Goal: Transaction & Acquisition: Purchase product/service

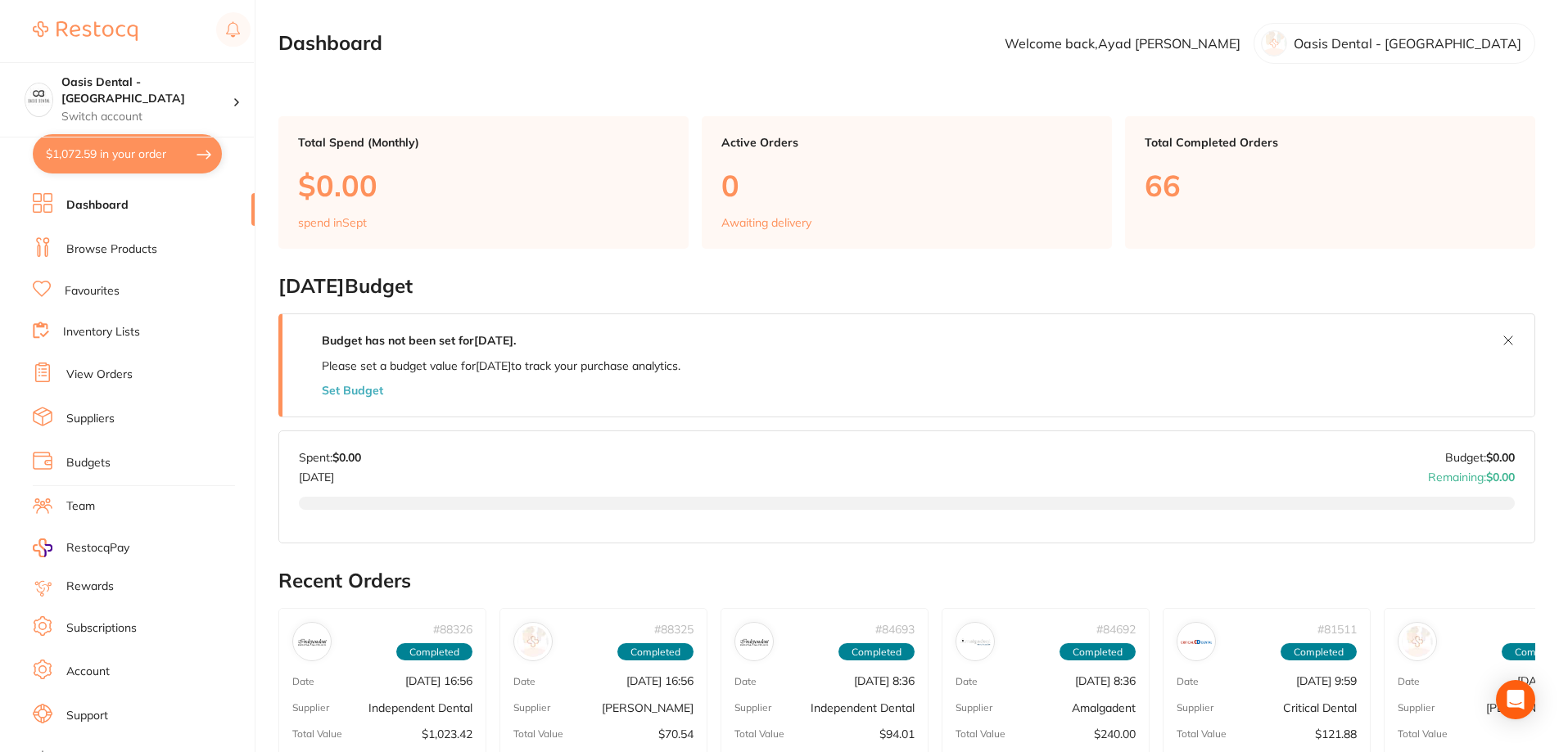
click at [144, 167] on button "$1,072.59 in your order" at bounding box center [127, 153] width 189 height 39
checkbox input "true"
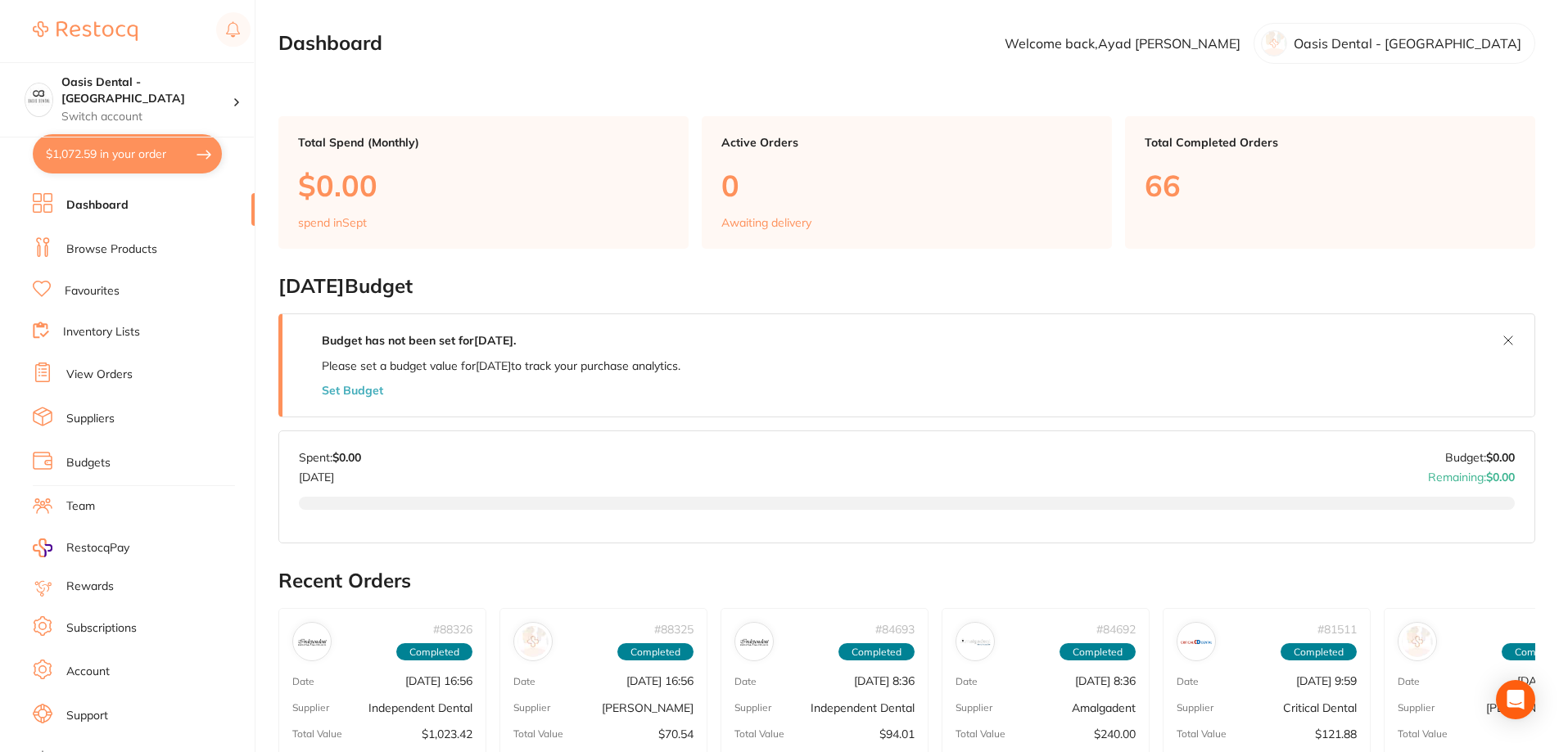
checkbox input "true"
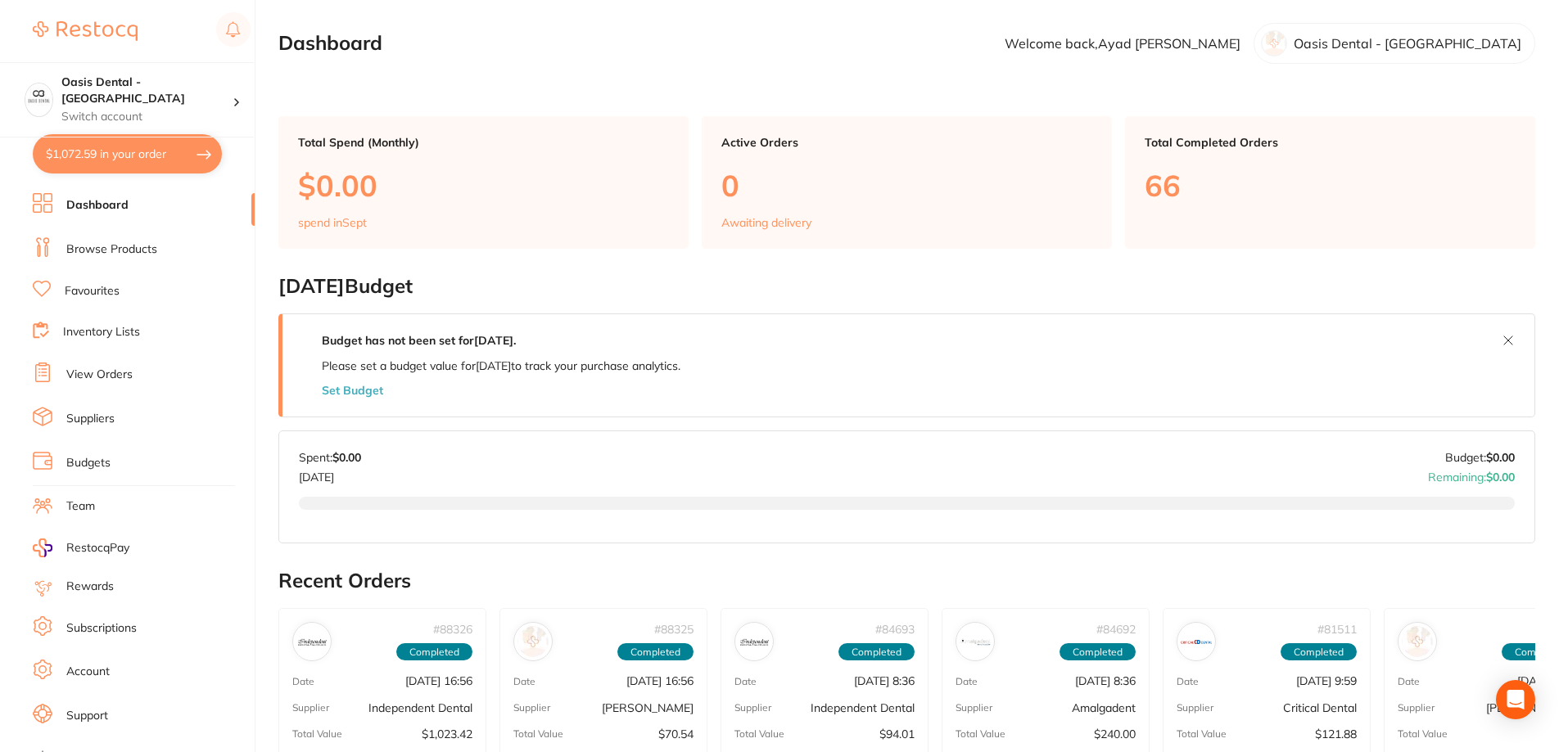
checkbox input "true"
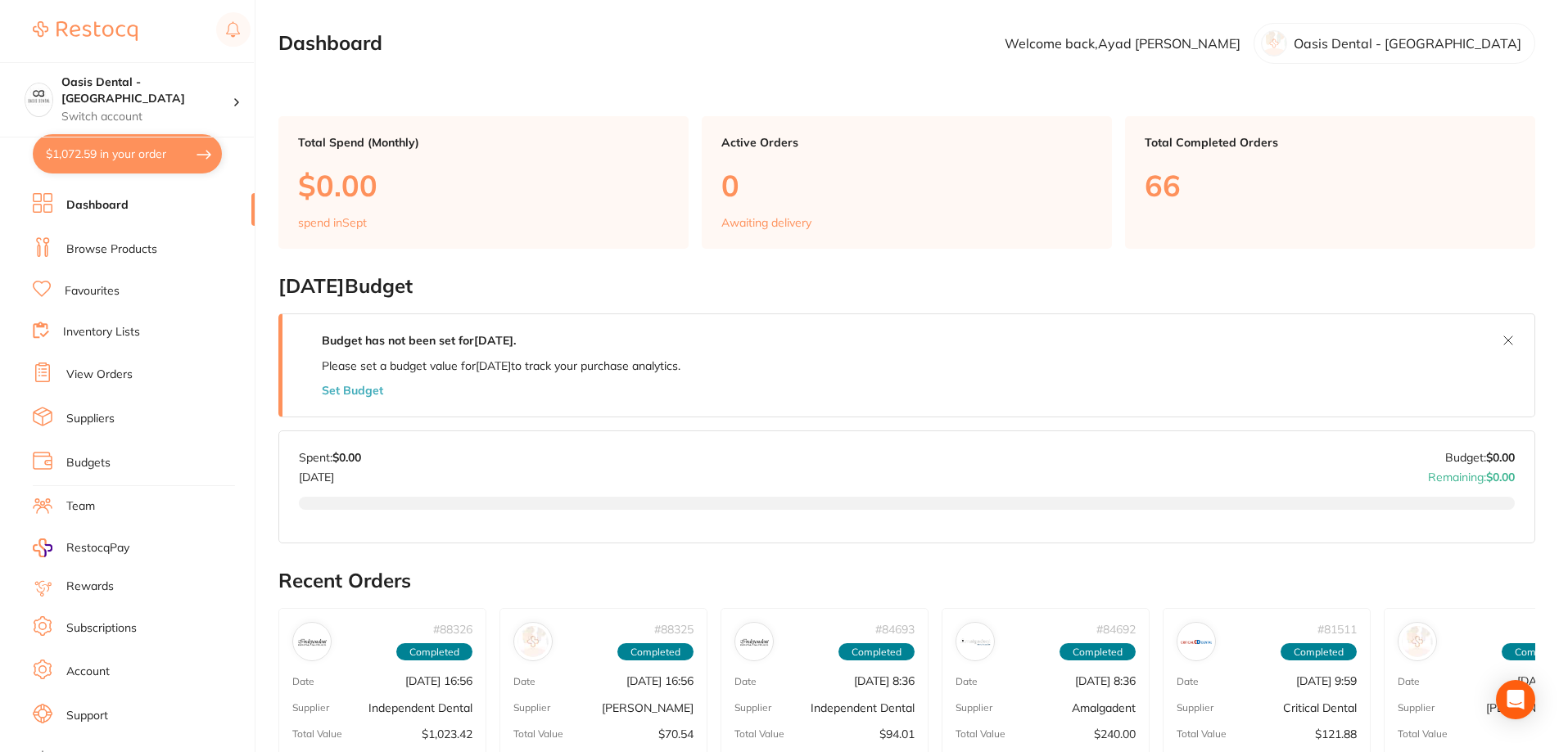
checkbox input "true"
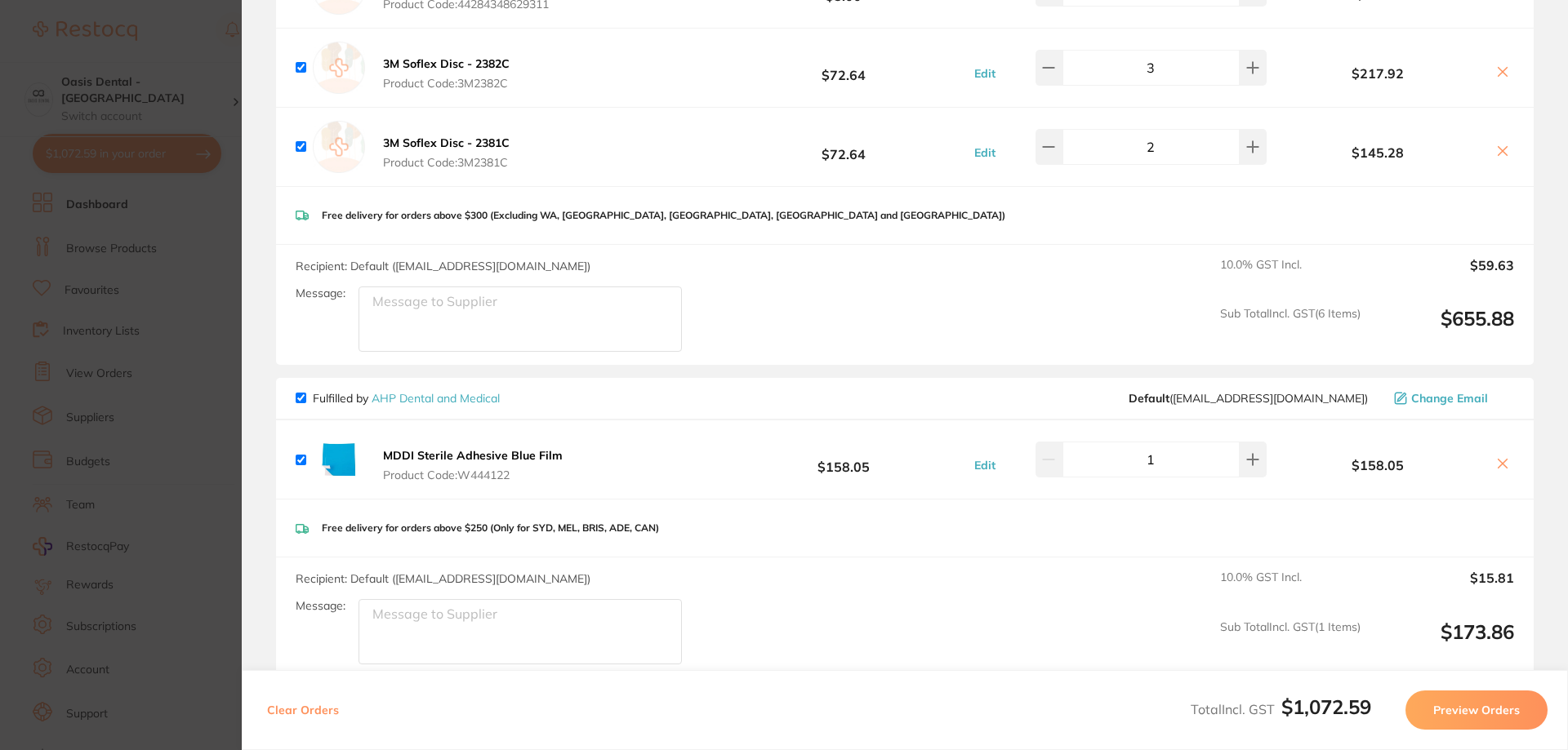
scroll to position [490, 0]
drag, startPoint x: 557, startPoint y: 459, endPoint x: 384, endPoint y: 452, distance: 173.1
click at [384, 452] on div "MDDI Sterile Adhesive Blue Film Product Code: W444122 $158.05 Edit 1 $158.05" at bounding box center [905, 459] width 1258 height 78
copy b "MDDI Sterile Adhesive Blue Film"
click at [474, 459] on b "MDDI Sterile Adhesive Blue Film" at bounding box center [473, 454] width 179 height 15
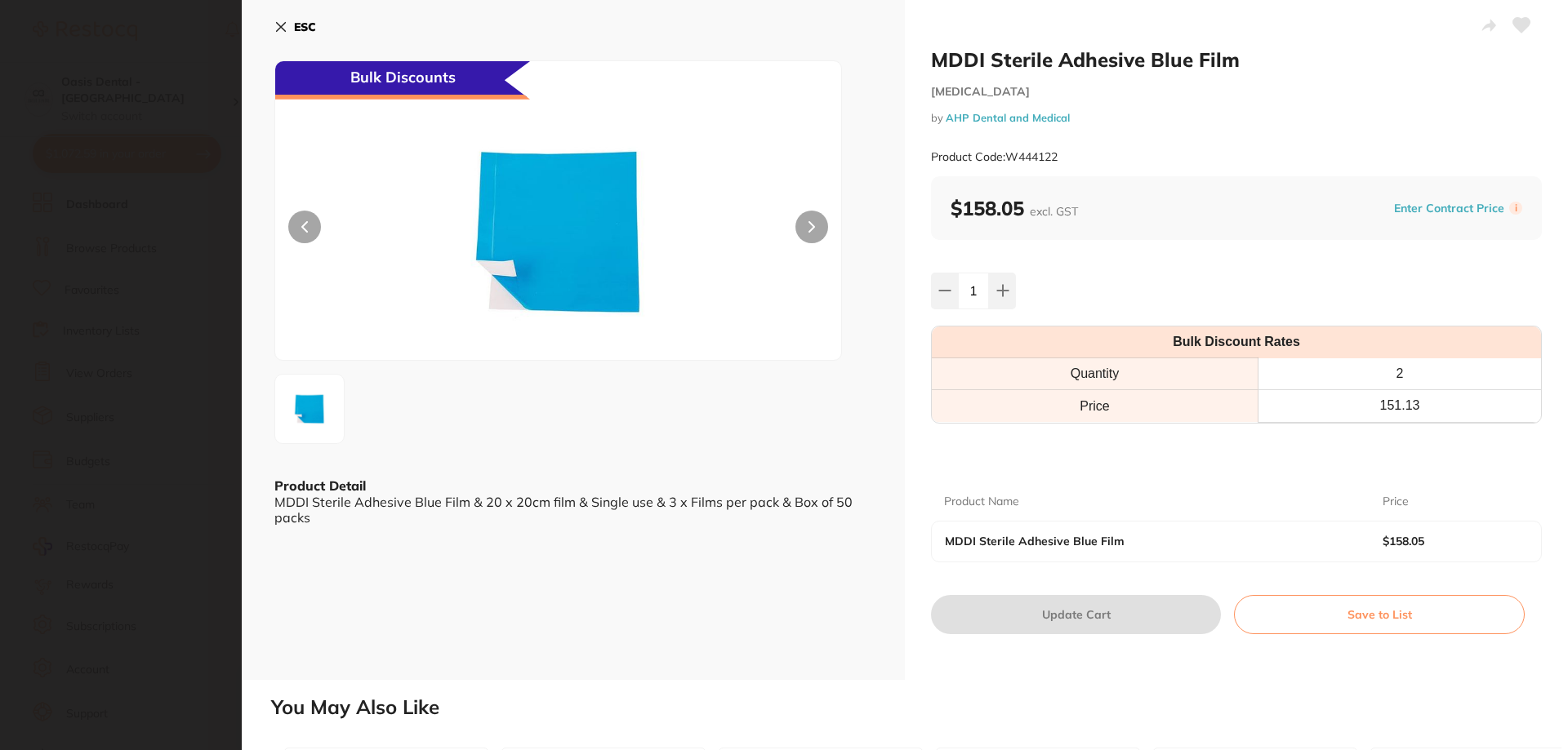
scroll to position [0, 0]
click at [285, 29] on icon at bounding box center [280, 27] width 13 height 13
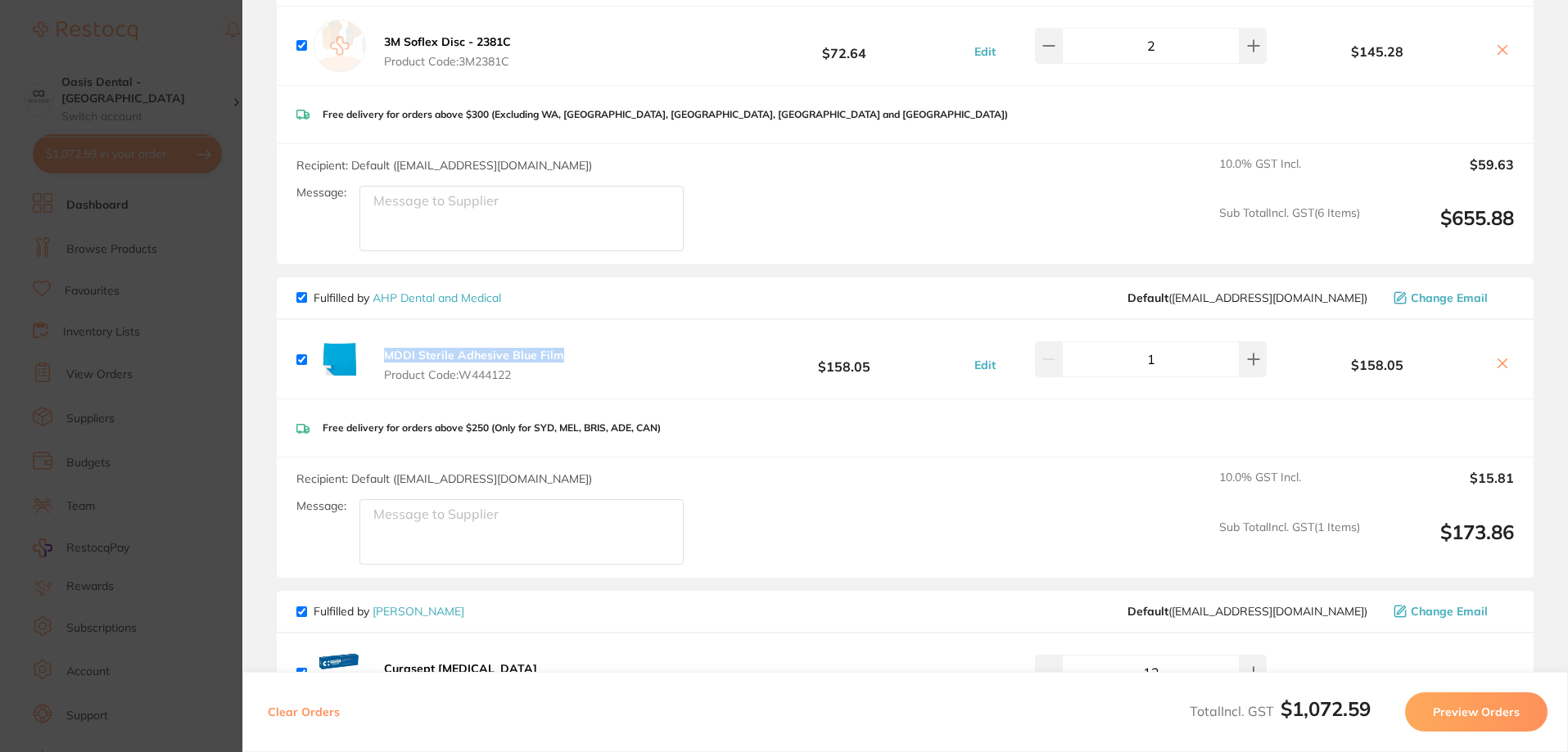
scroll to position [736, 0]
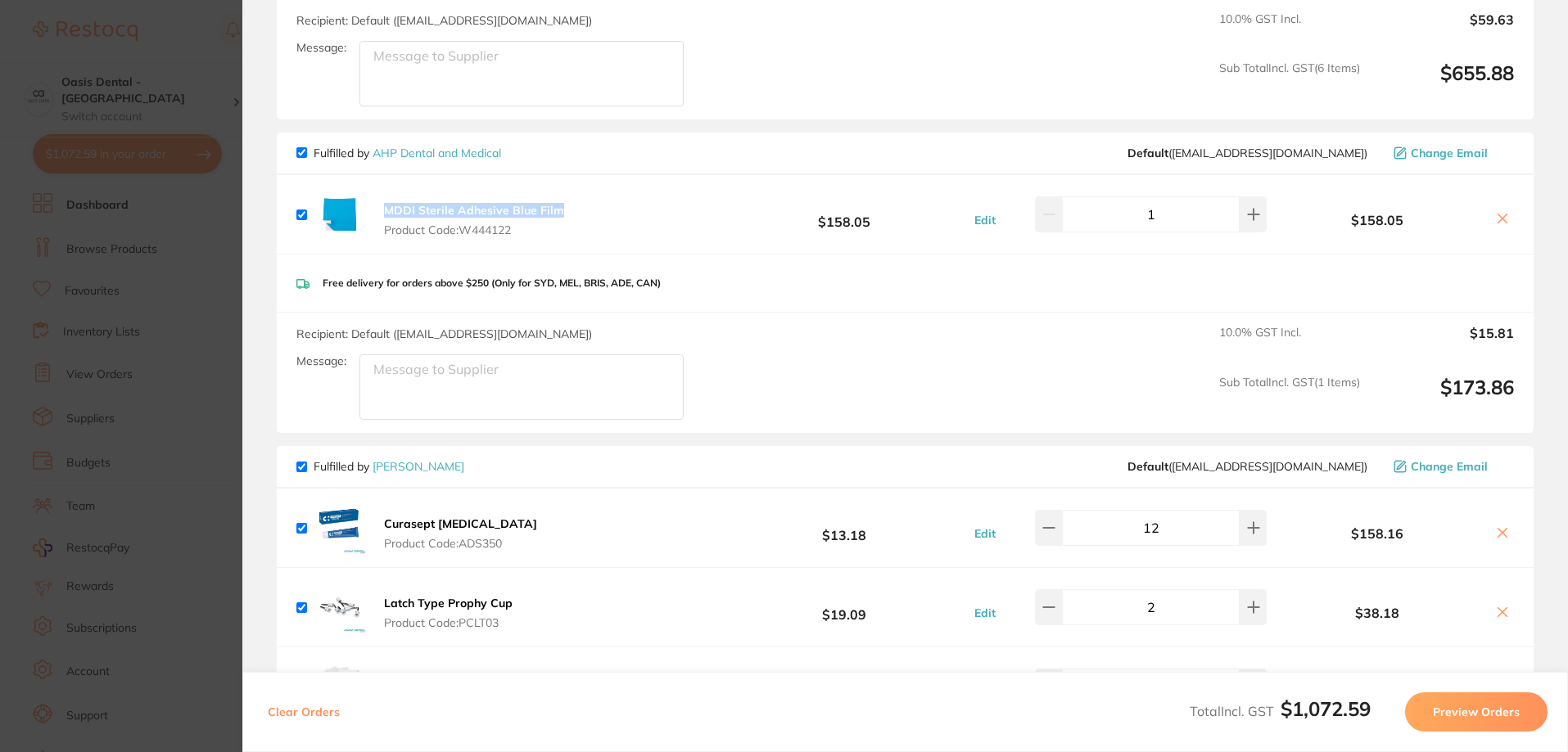
click at [1498, 219] on icon at bounding box center [1502, 219] width 9 height 9
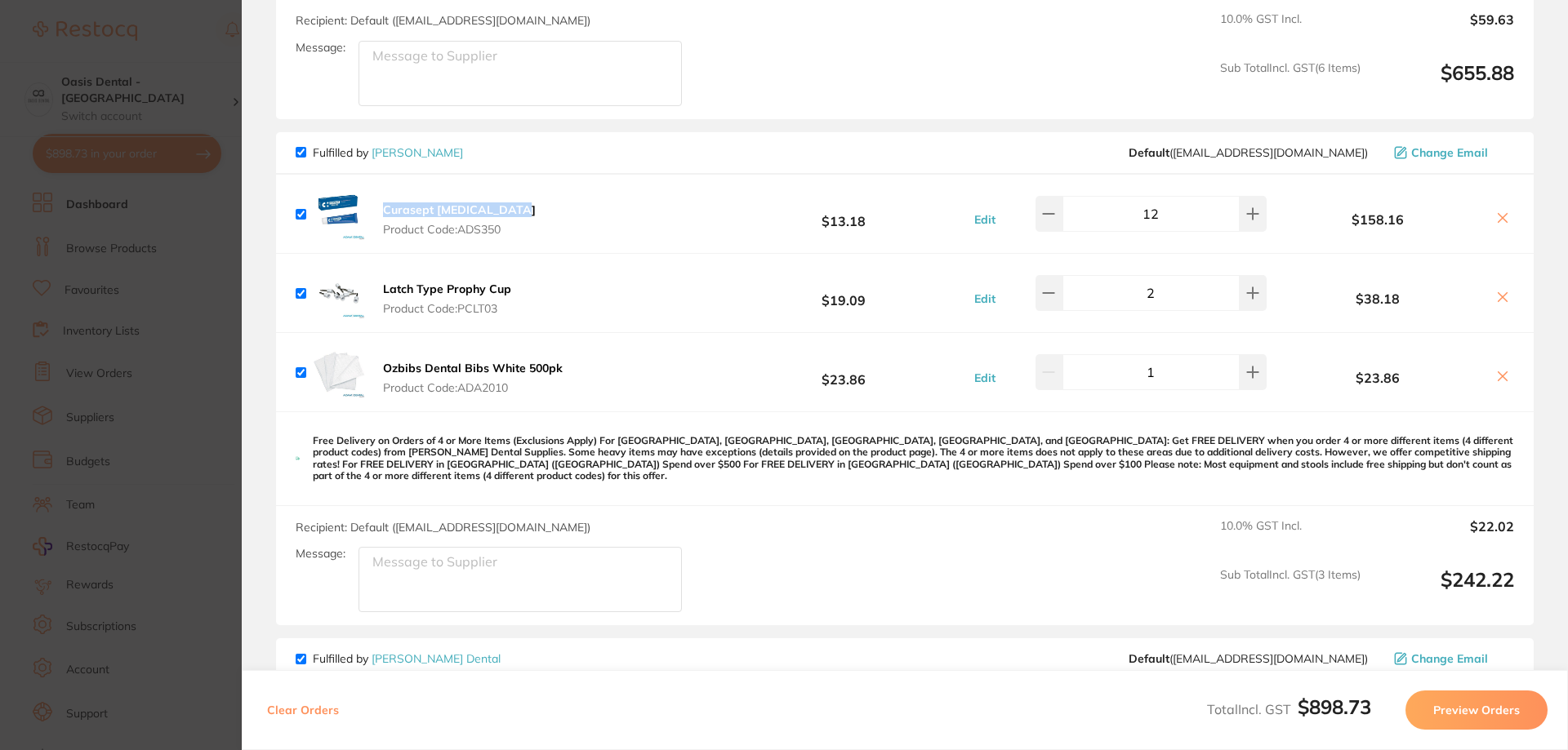
drag, startPoint x: 517, startPoint y: 211, endPoint x: 386, endPoint y: 207, distance: 131.1
click at [386, 207] on div "Curasept Chlorhexidine Product Code: ADS350 $13.18 Edit 12 $158.16" at bounding box center [905, 214] width 1258 height 78
copy b "Curasept [MEDICAL_DATA]"
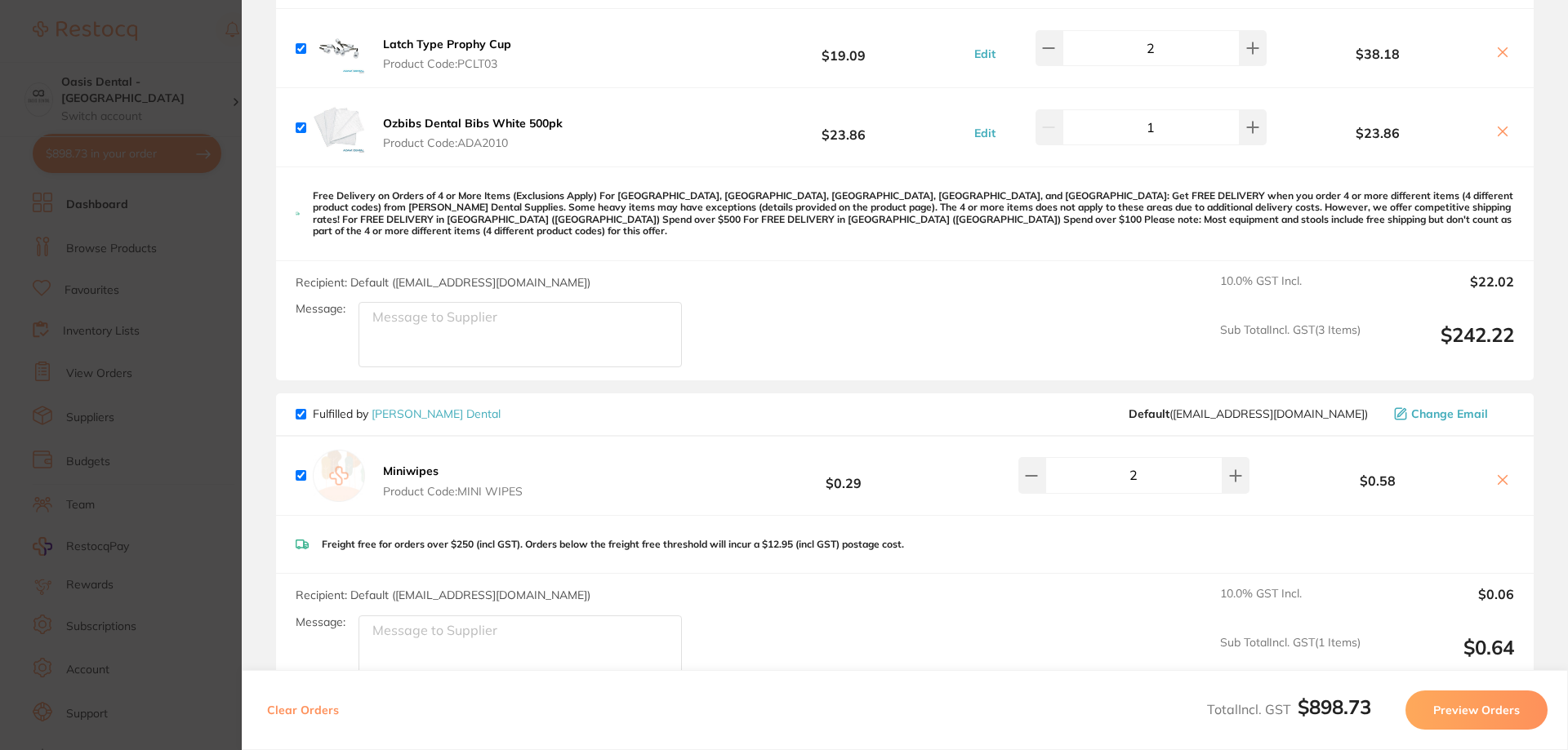
scroll to position [1170, 0]
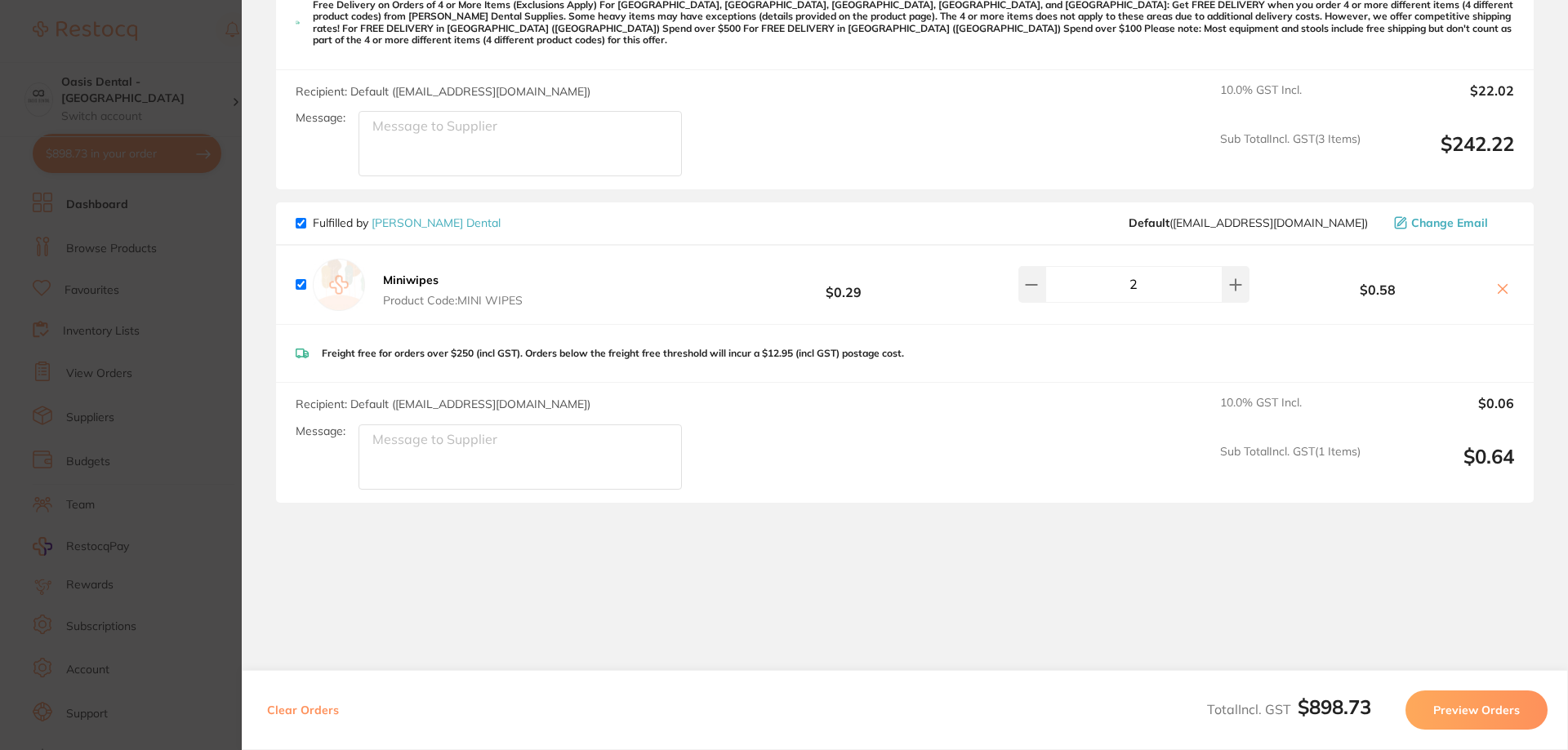
click at [1498, 284] on icon at bounding box center [1502, 289] width 9 height 9
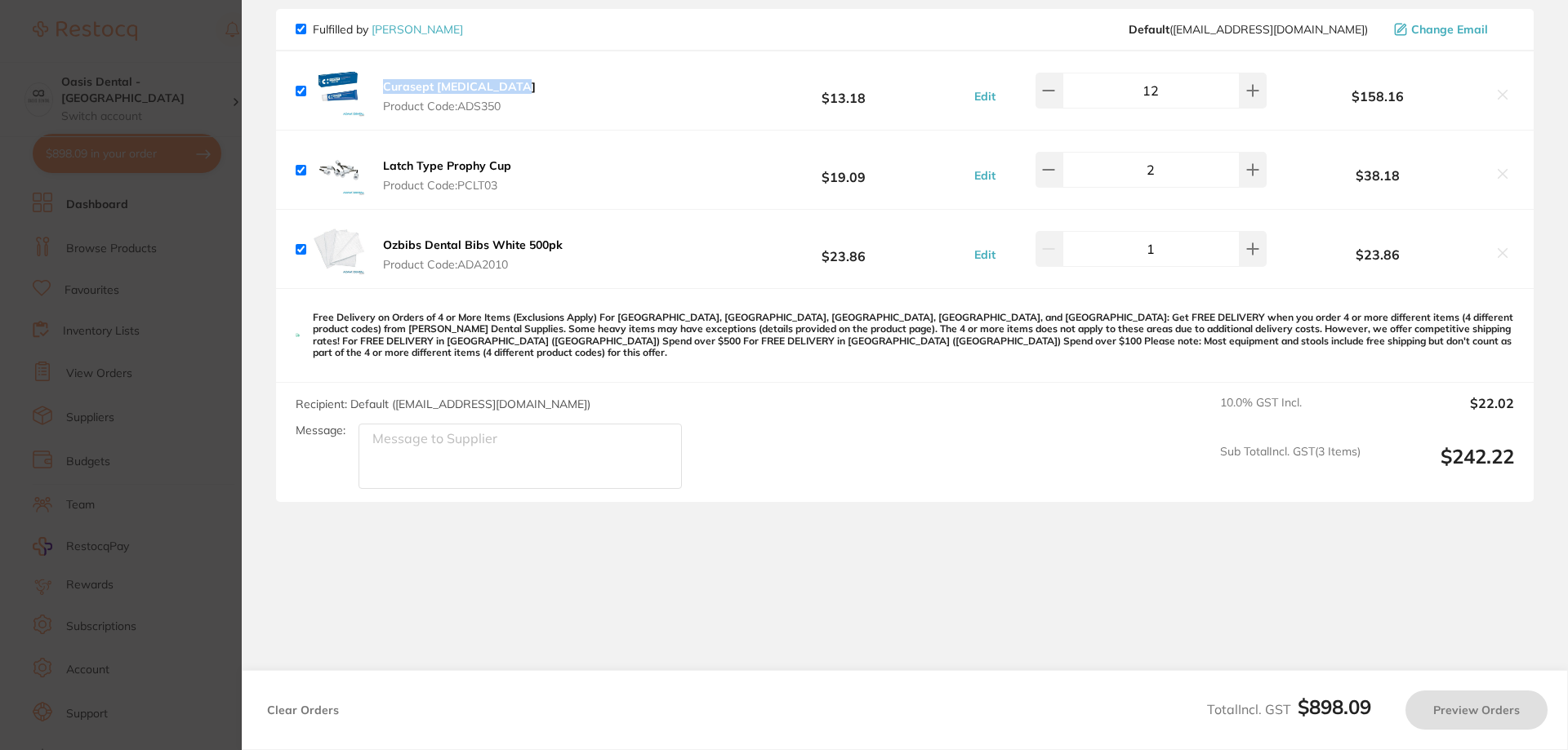
checkbox input "true"
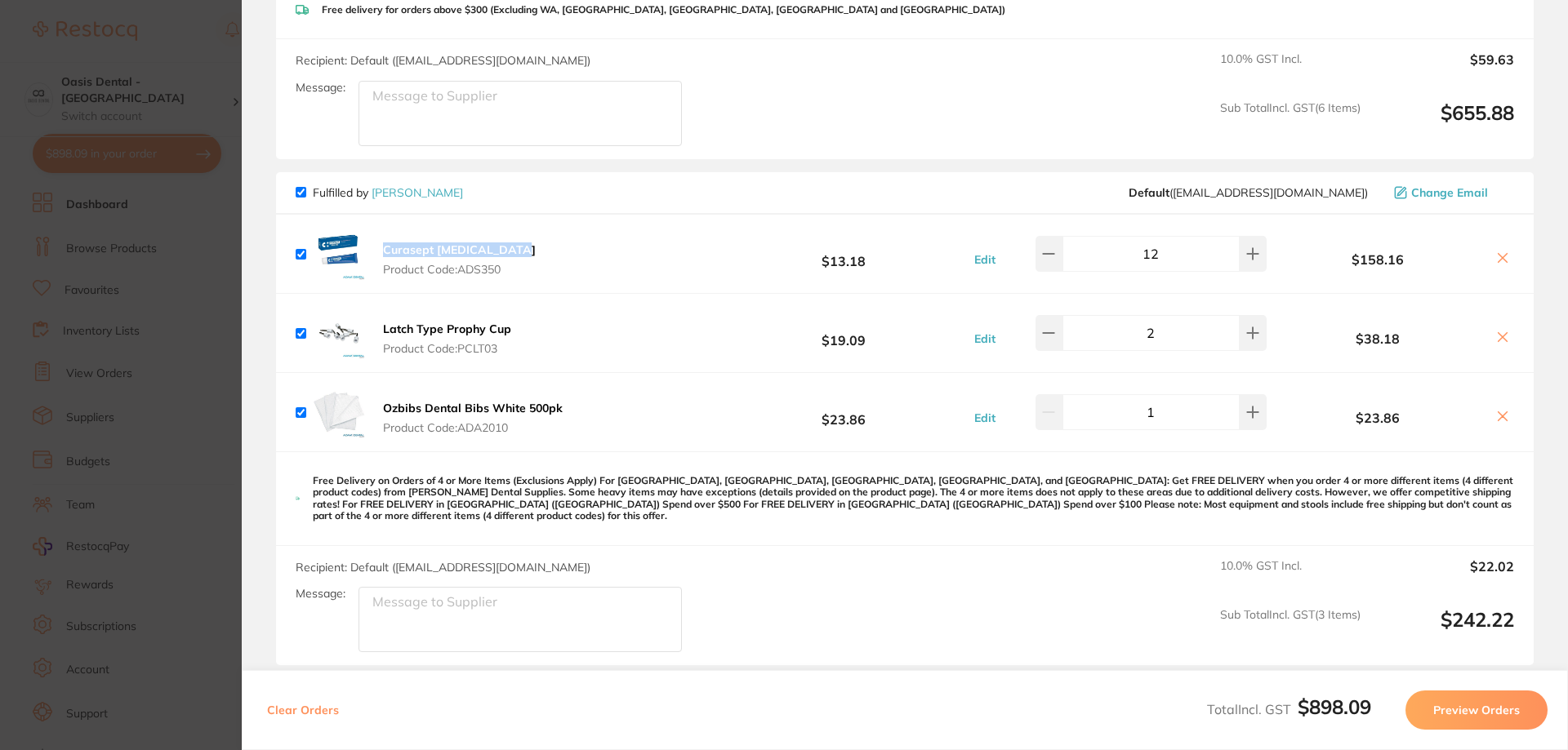
click at [411, 253] on b "Curasept [MEDICAL_DATA]" at bounding box center [459, 249] width 153 height 15
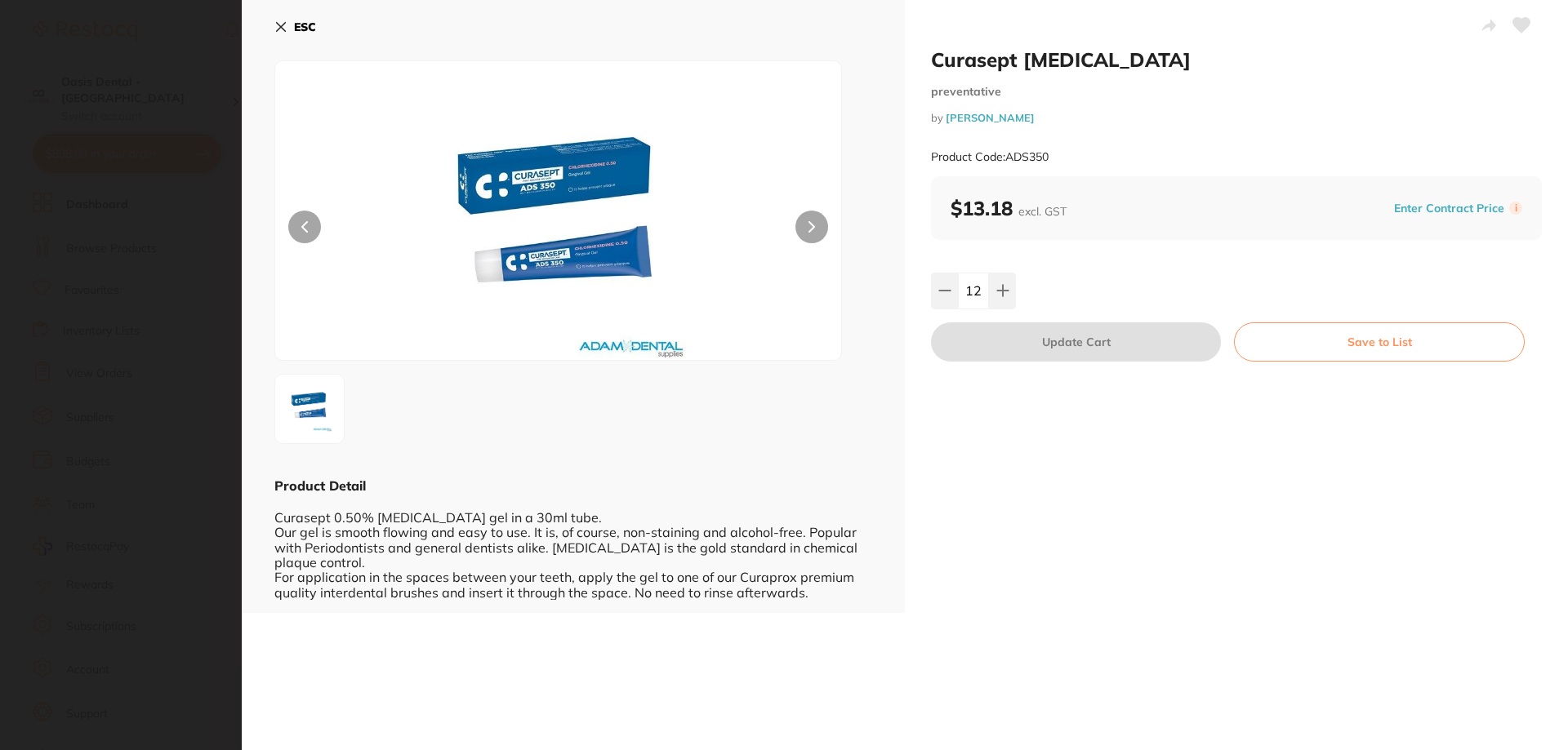
scroll to position [1, 0]
click at [809, 229] on icon at bounding box center [812, 226] width 5 height 9
click at [808, 229] on icon at bounding box center [812, 227] width 7 height 11
click at [290, 29] on button "ESC" at bounding box center [295, 27] width 41 height 28
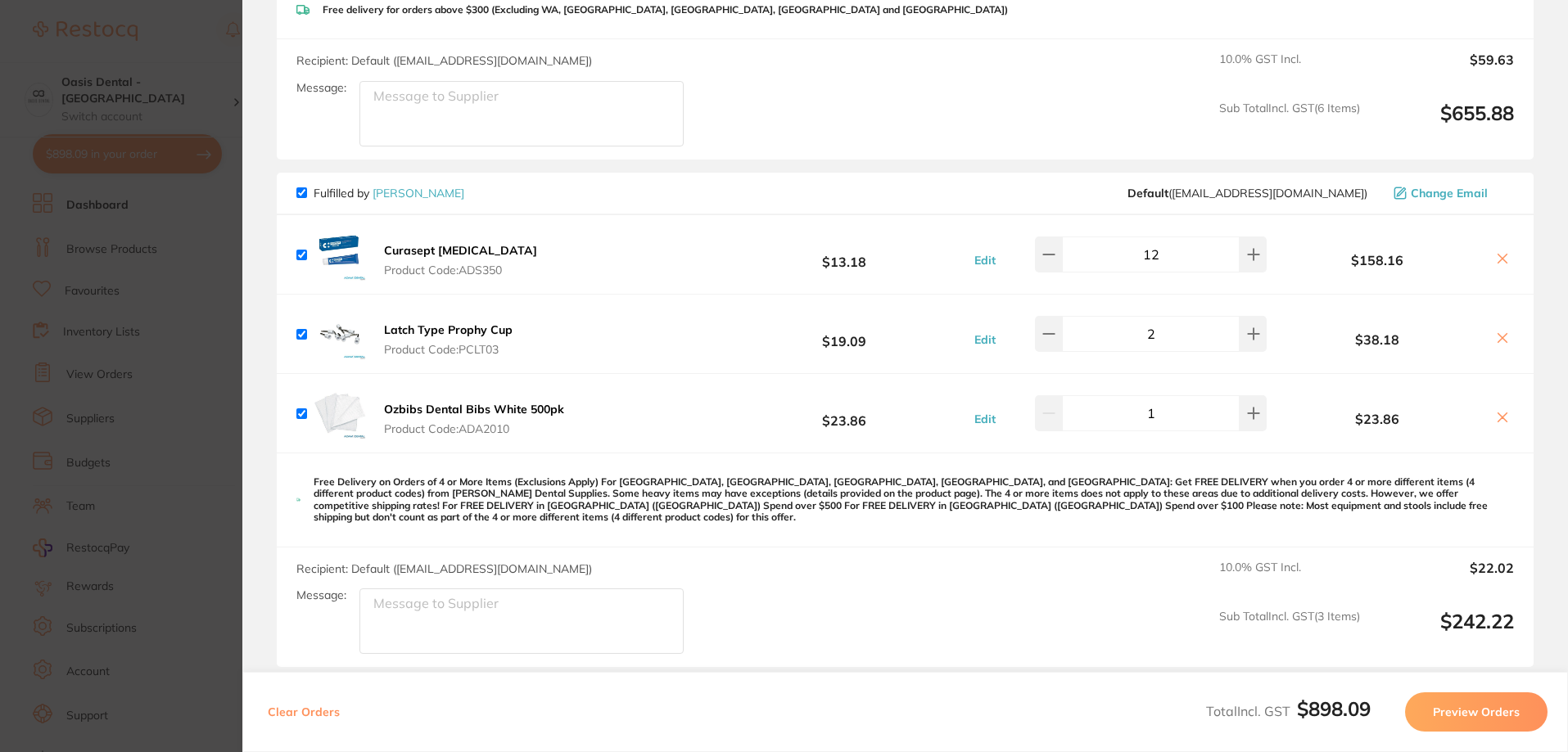
click at [415, 607] on textarea "Message:" at bounding box center [522, 621] width 324 height 66
click at [459, 602] on textarea "Please apply" at bounding box center [522, 621] width 324 height 66
paste textarea "BUY 12 $13.50 EA"
click at [453, 589] on textarea "Please apply BUY 12 $13.50 EA" at bounding box center [522, 621] width 324 height 66
drag, startPoint x: 458, startPoint y: 590, endPoint x: 468, endPoint y: 593, distance: 10.4
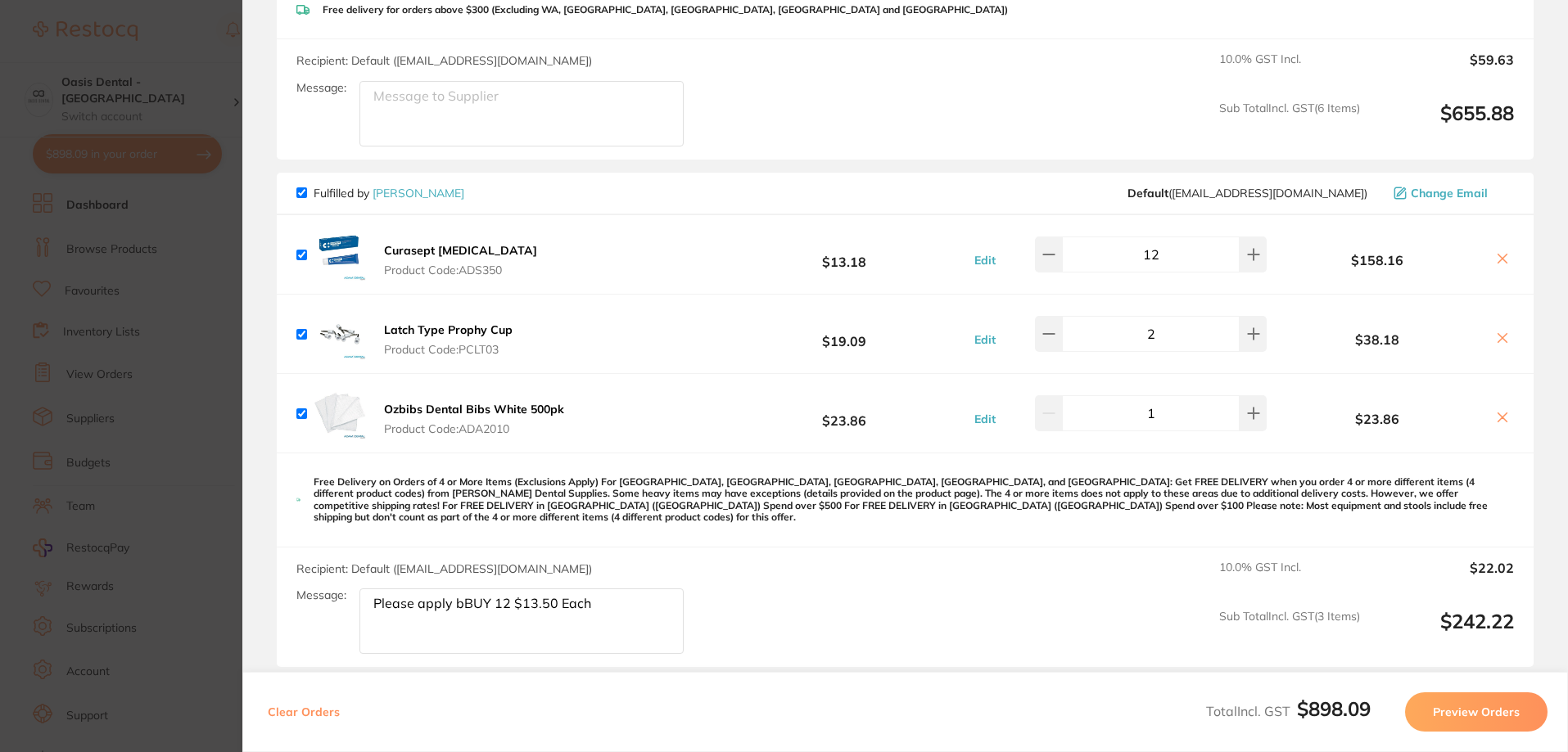
click at [459, 590] on textarea "Please apply bBUY 12 $13.50 Each" at bounding box center [522, 621] width 324 height 66
click at [454, 594] on textarea "Please apply BUY 12 $13.50 Each" at bounding box center [522, 621] width 324 height 66
drag, startPoint x: 451, startPoint y: 593, endPoint x: 586, endPoint y: 586, distance: 135.2
click at [586, 589] on textarea "Please apply BUY 12 $13.50 Each" at bounding box center [522, 621] width 324 height 66
paste textarea "BUY 12 $13.50 EA"
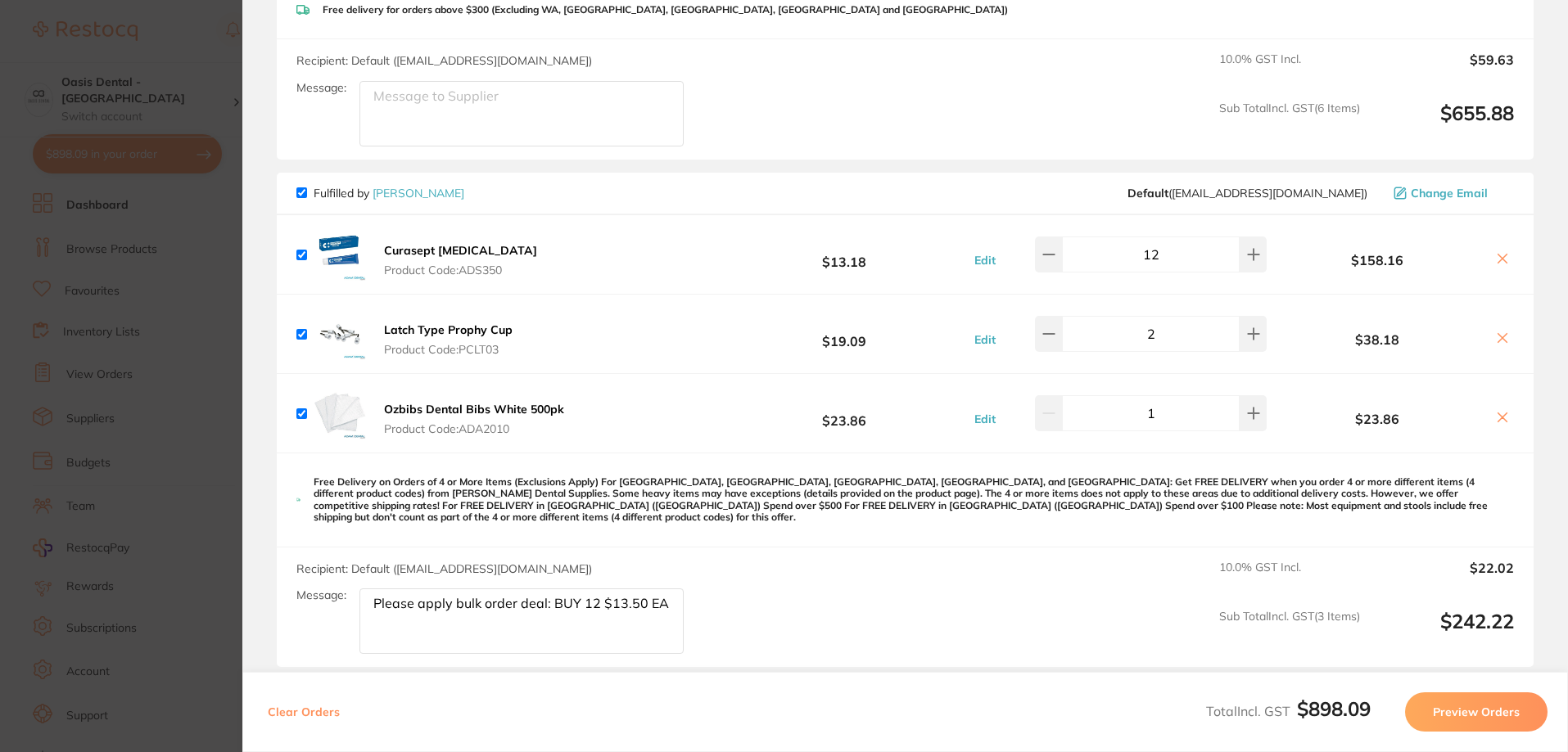
click at [768, 594] on div "Recipient: Default ( save@adamdental.com.au ) Message: Please apply bulk order …" at bounding box center [905, 607] width 1257 height 120
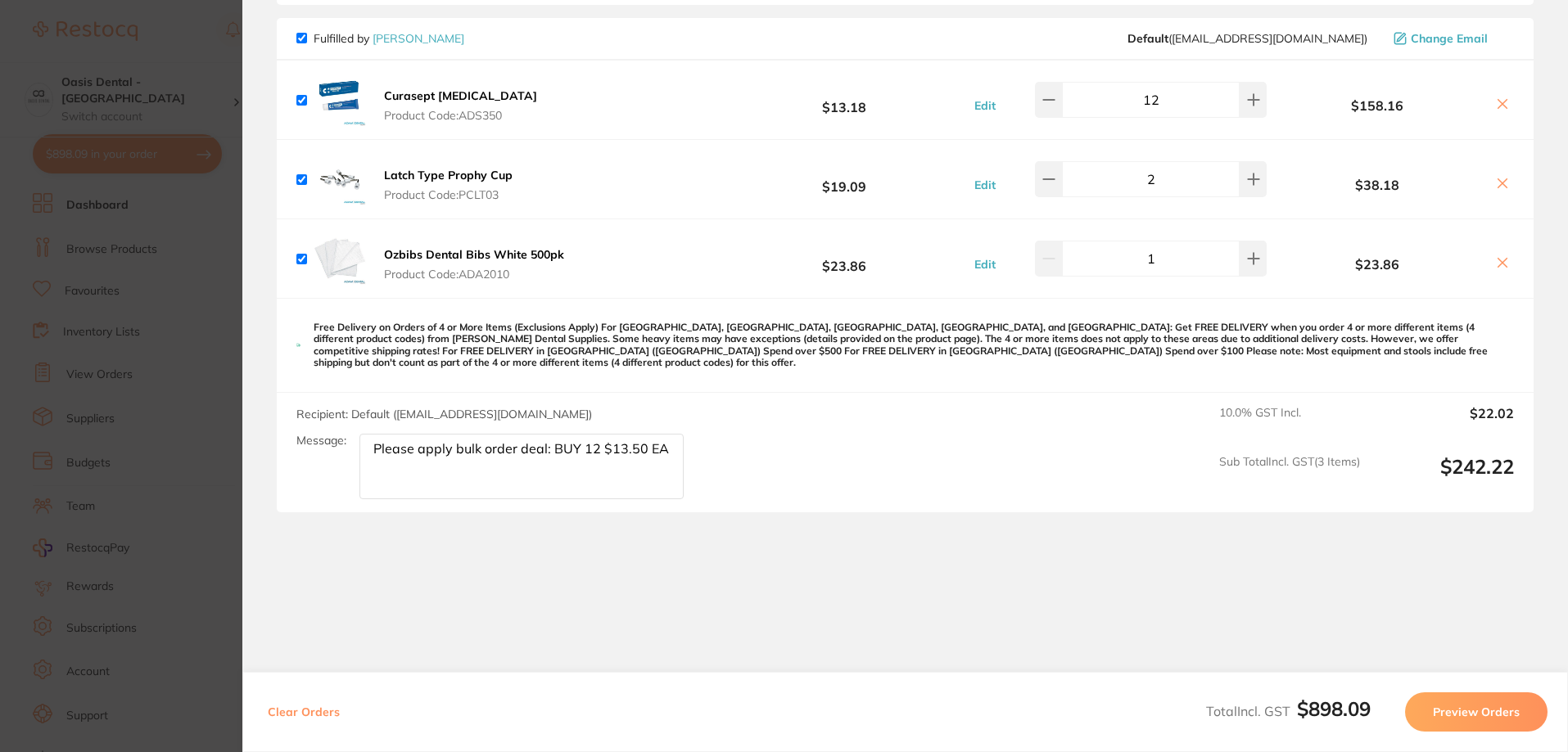
scroll to position [860, 0]
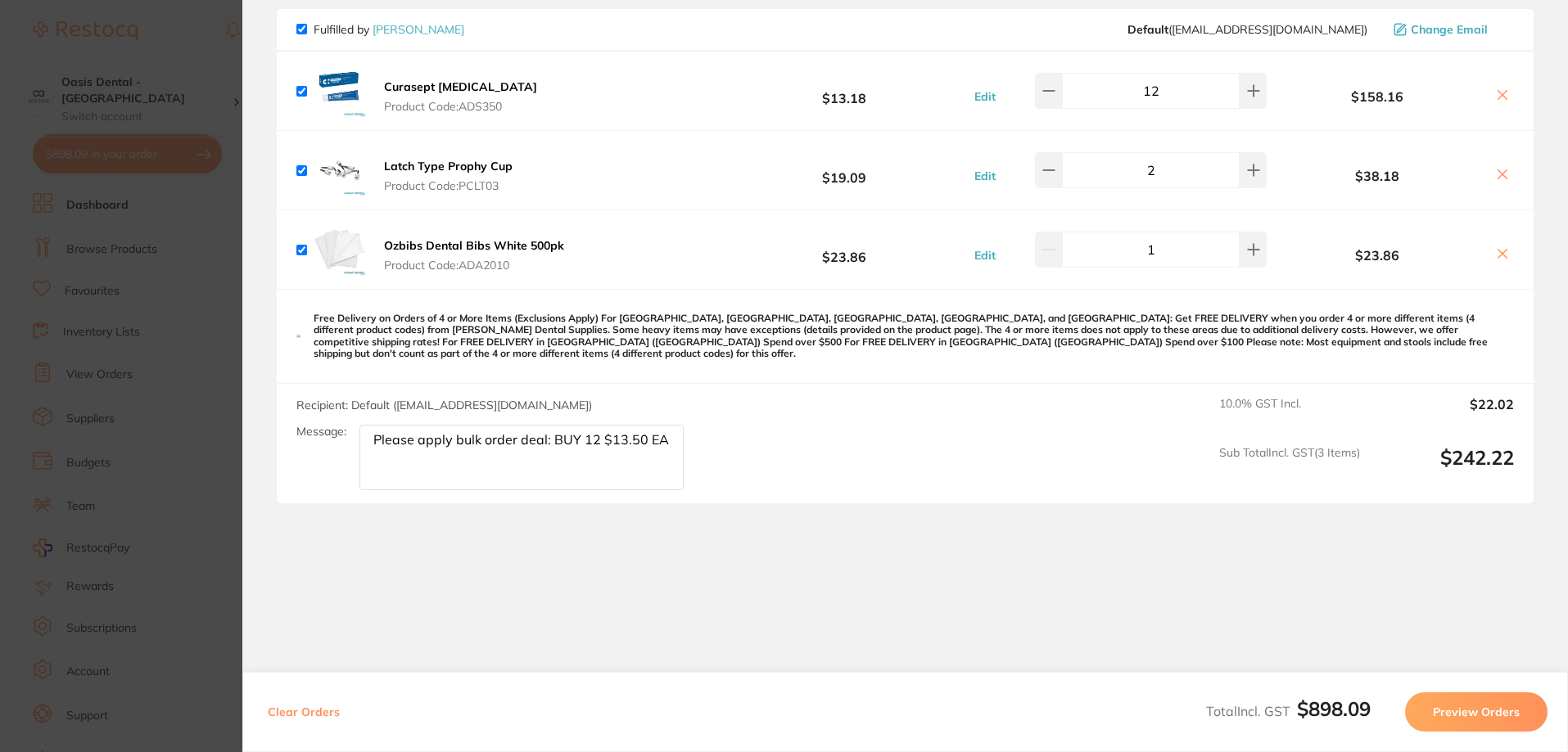
click at [539, 429] on textarea "Please apply bulk order deal: BUY 12 $13.50 EA" at bounding box center [522, 457] width 324 height 66
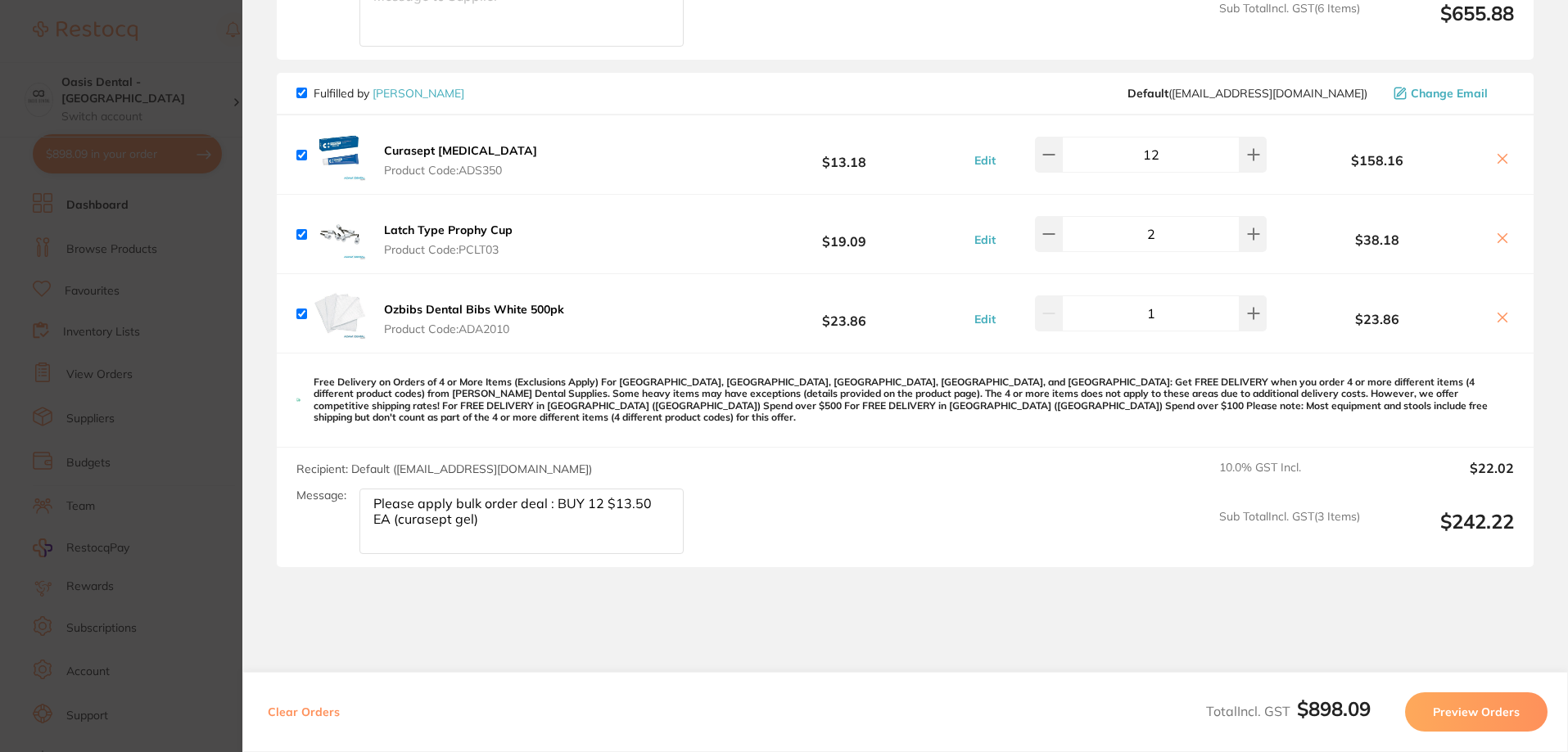
scroll to position [819, 0]
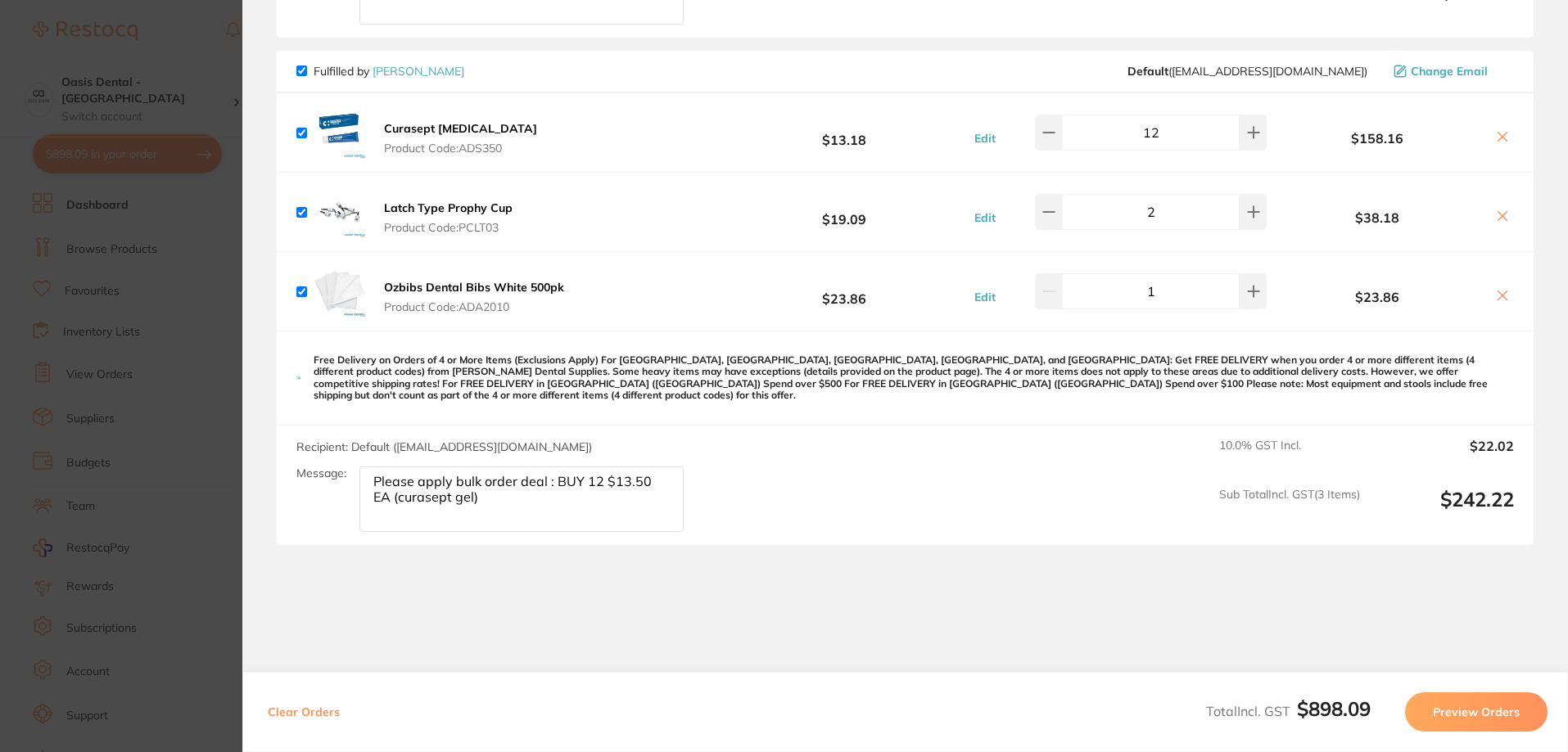
type textarea "Please apply bulk order deal : BUY 12 $13.50 EA (curasept gel)"
click at [1452, 704] on button "Preview Orders" at bounding box center [1475, 711] width 143 height 39
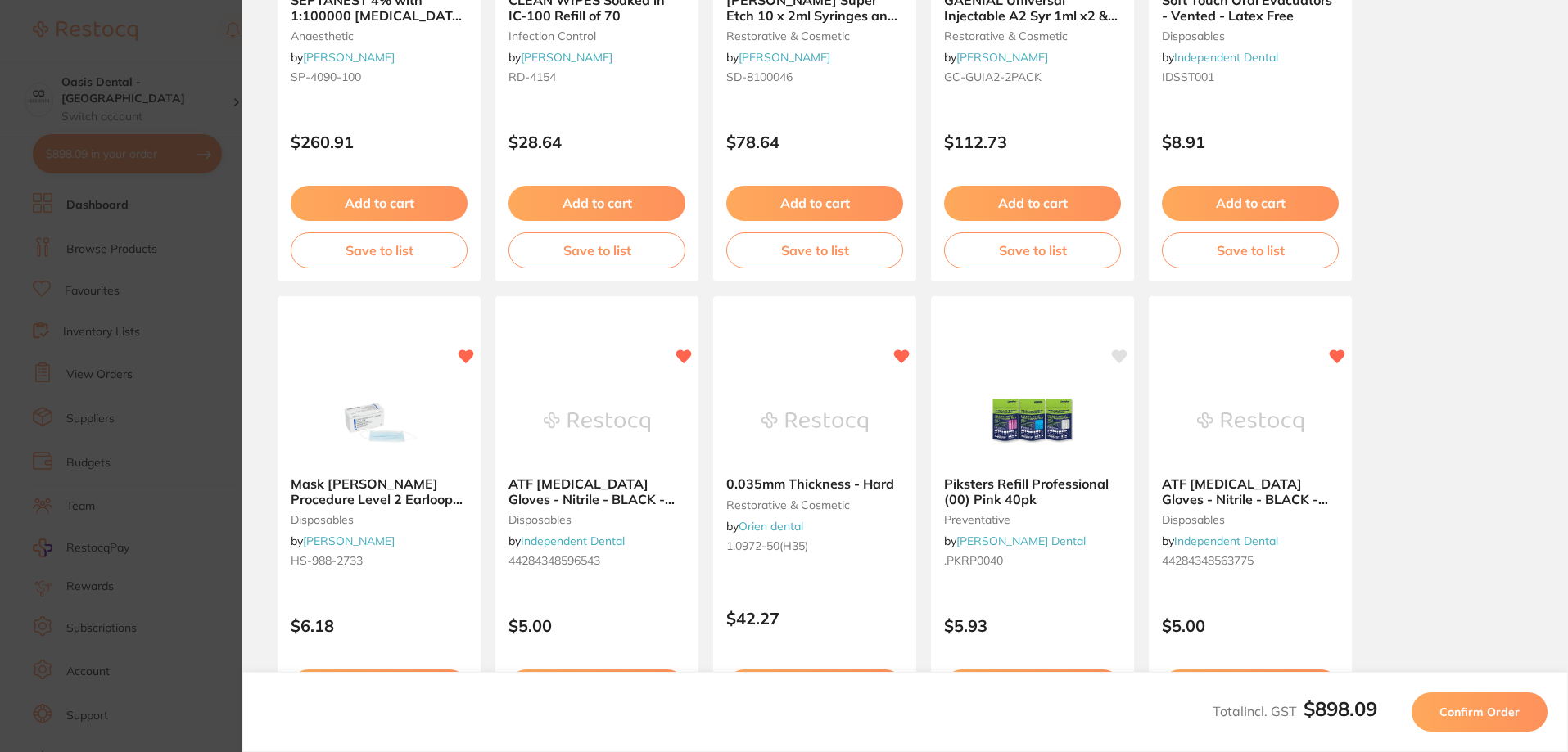
scroll to position [457, 0]
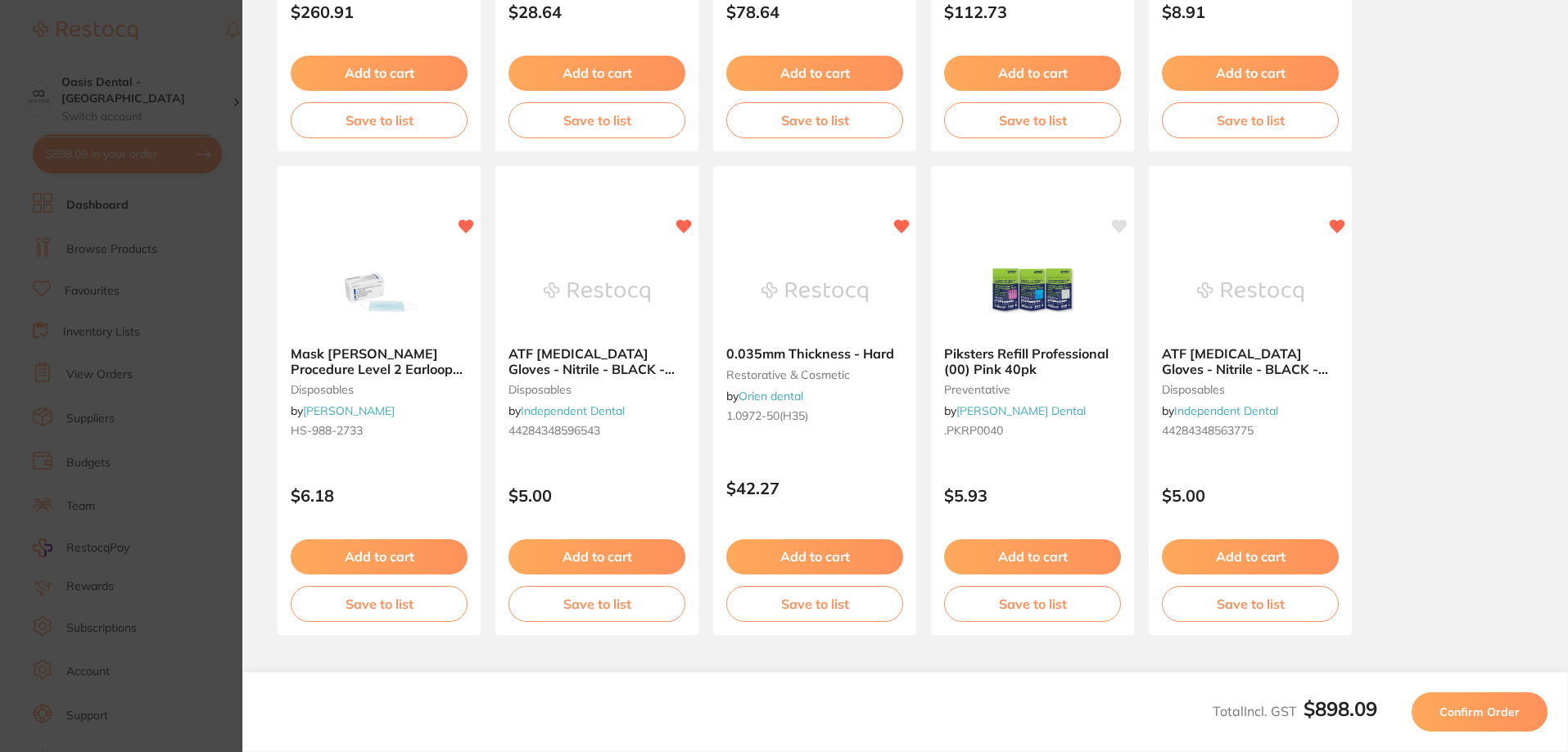
click at [1469, 708] on span "Confirm Order" at bounding box center [1479, 711] width 80 height 15
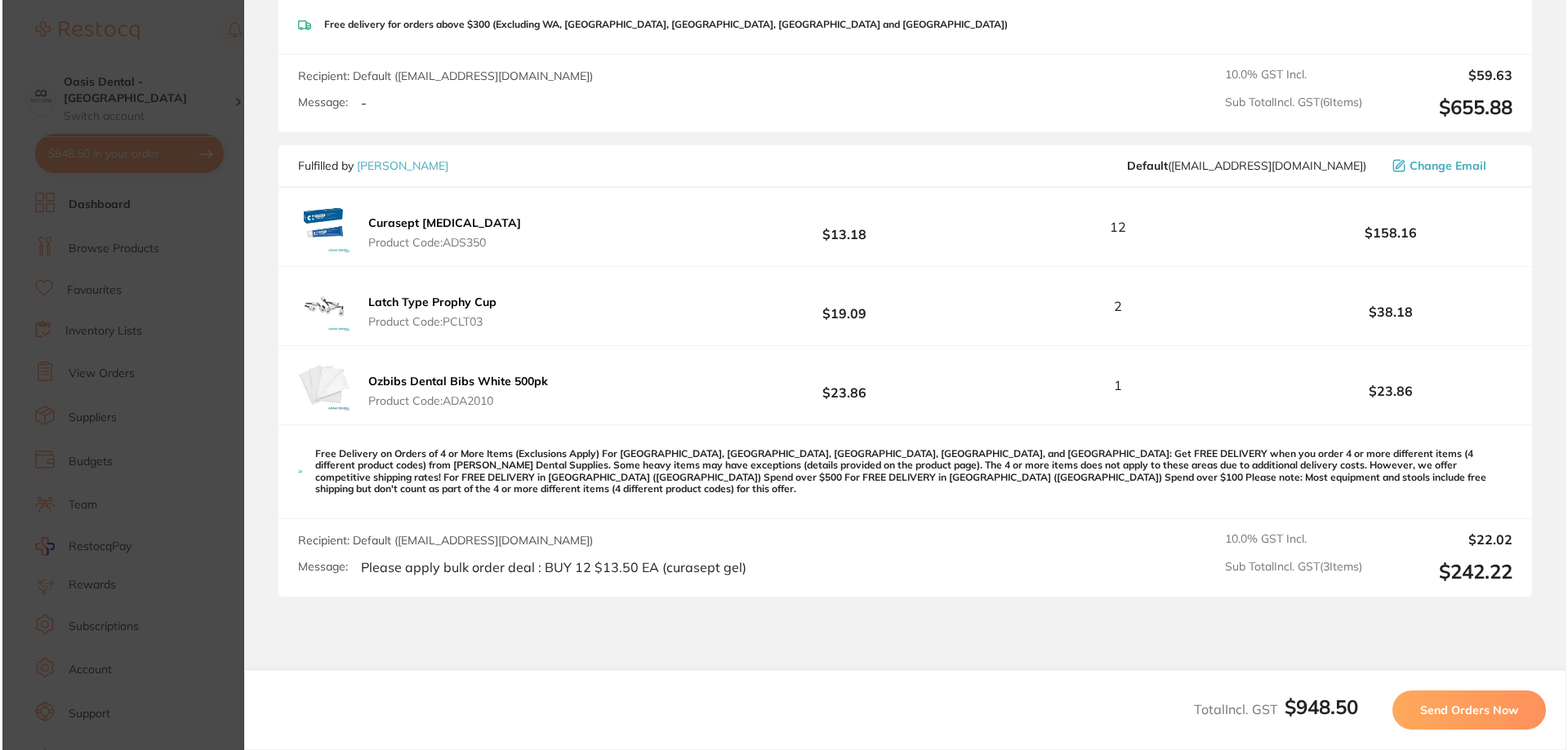
scroll to position [0, 0]
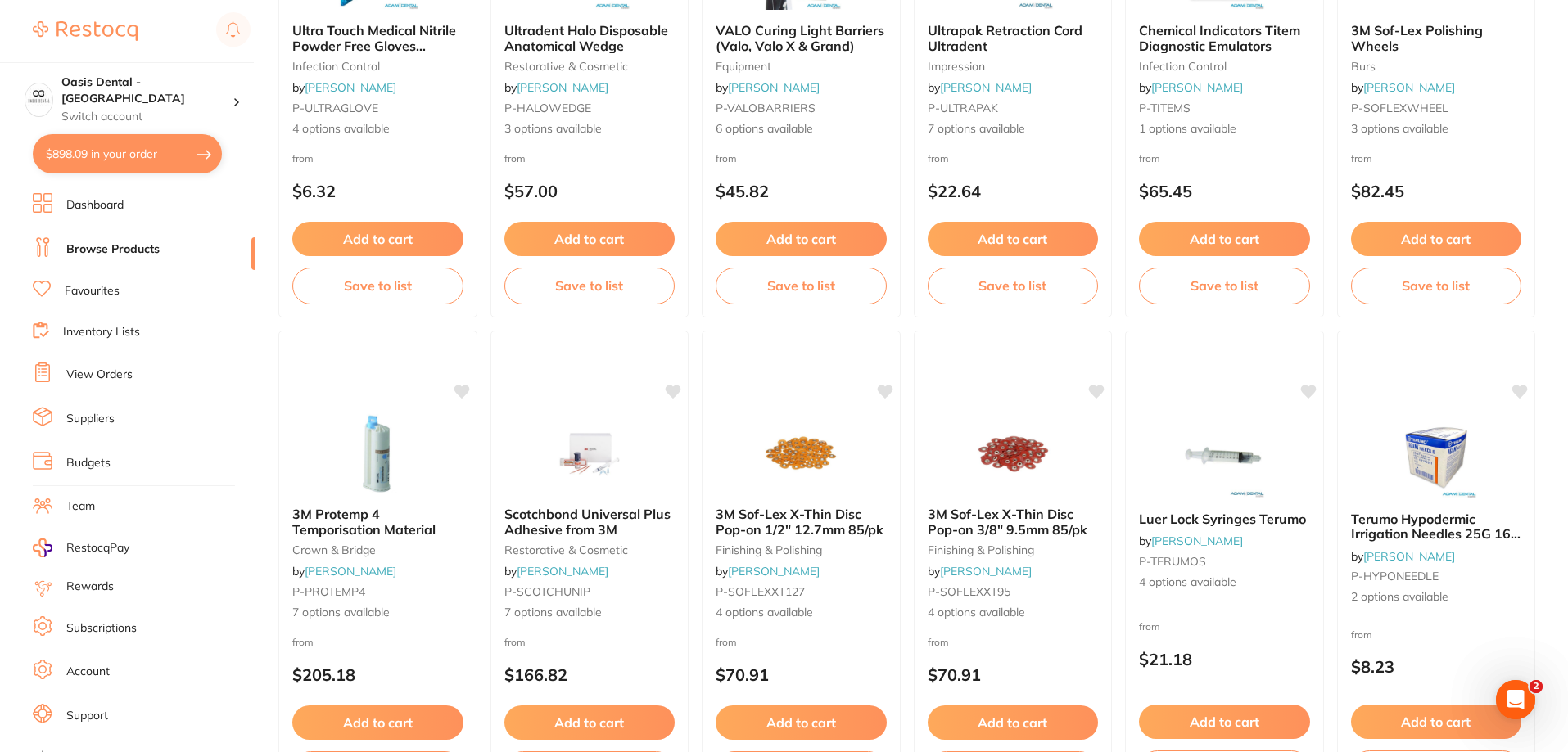
scroll to position [139, 0]
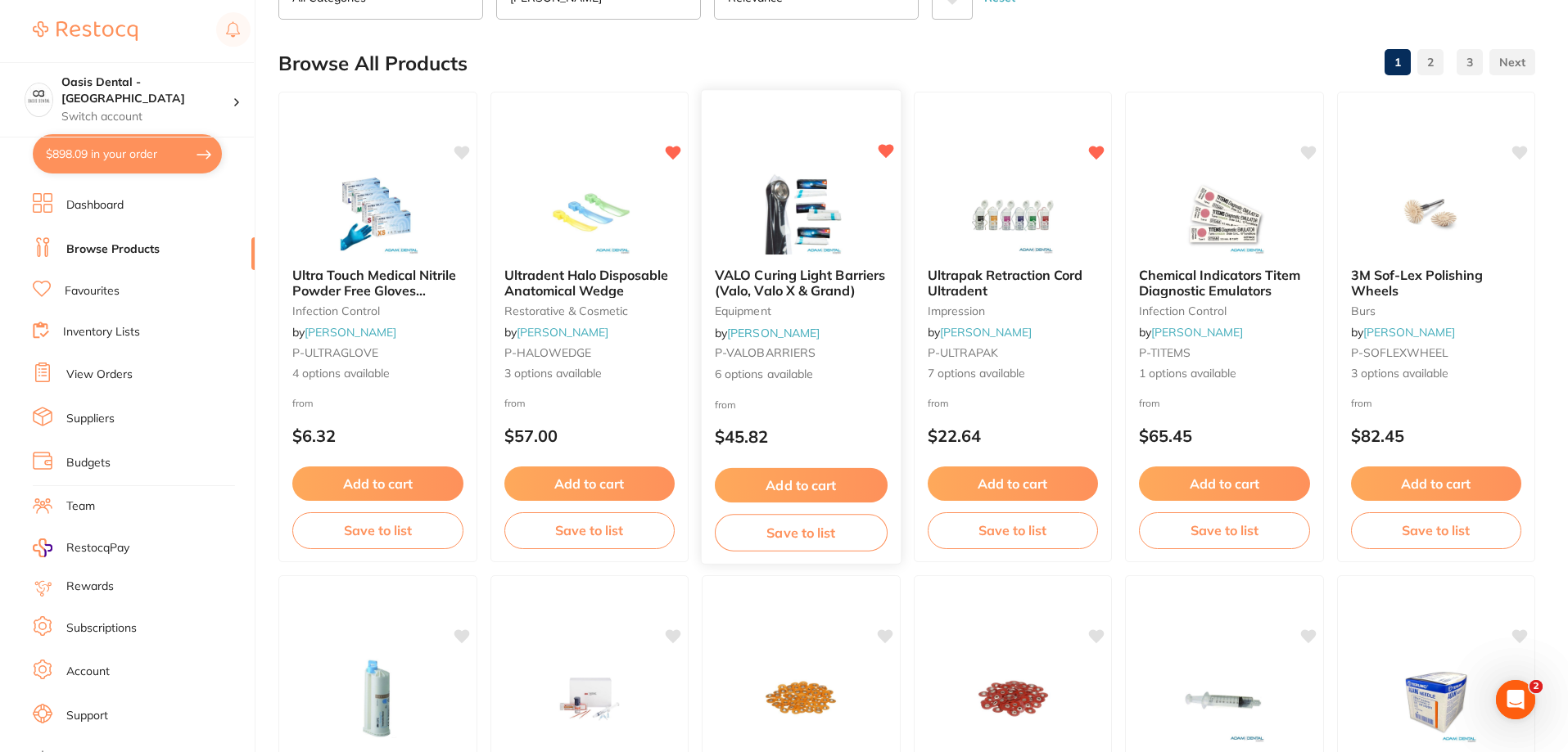
click at [800, 219] on img at bounding box center [801, 213] width 107 height 83
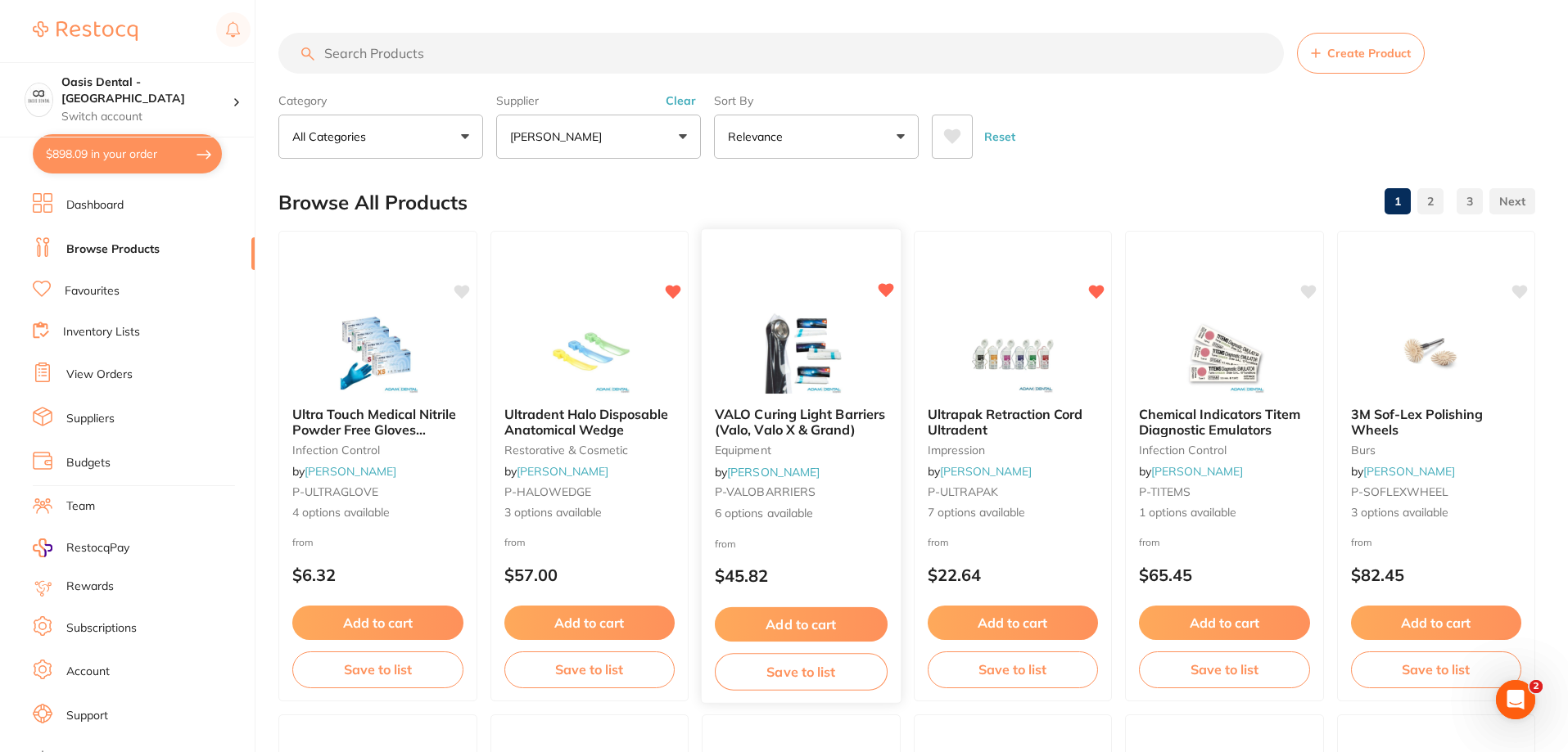
click at [764, 417] on span "VALO Curing Light Barriers (Valo, Valo X & Grand)" at bounding box center [799, 422] width 170 height 32
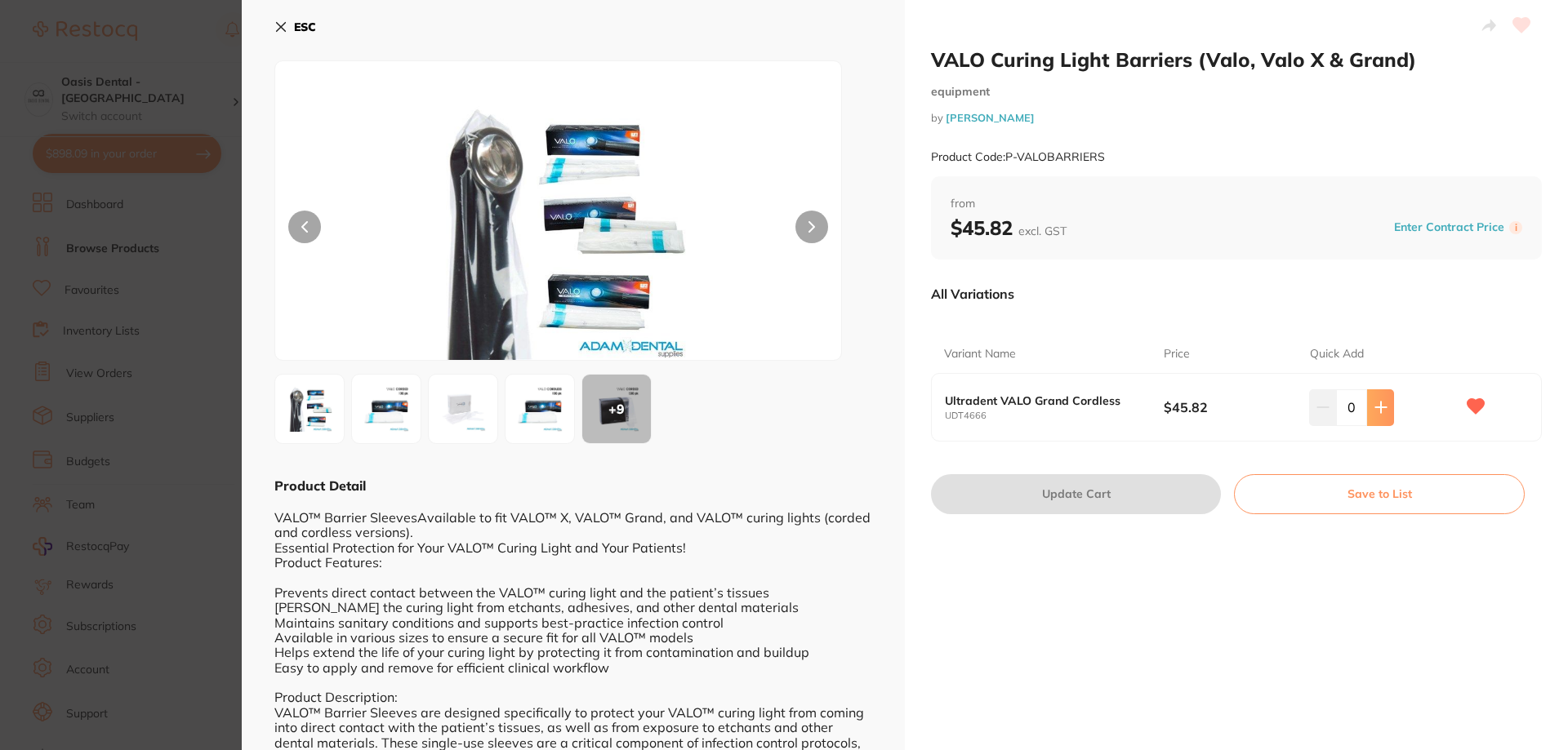
click at [1383, 406] on icon at bounding box center [1380, 407] width 13 height 13
type input "1"
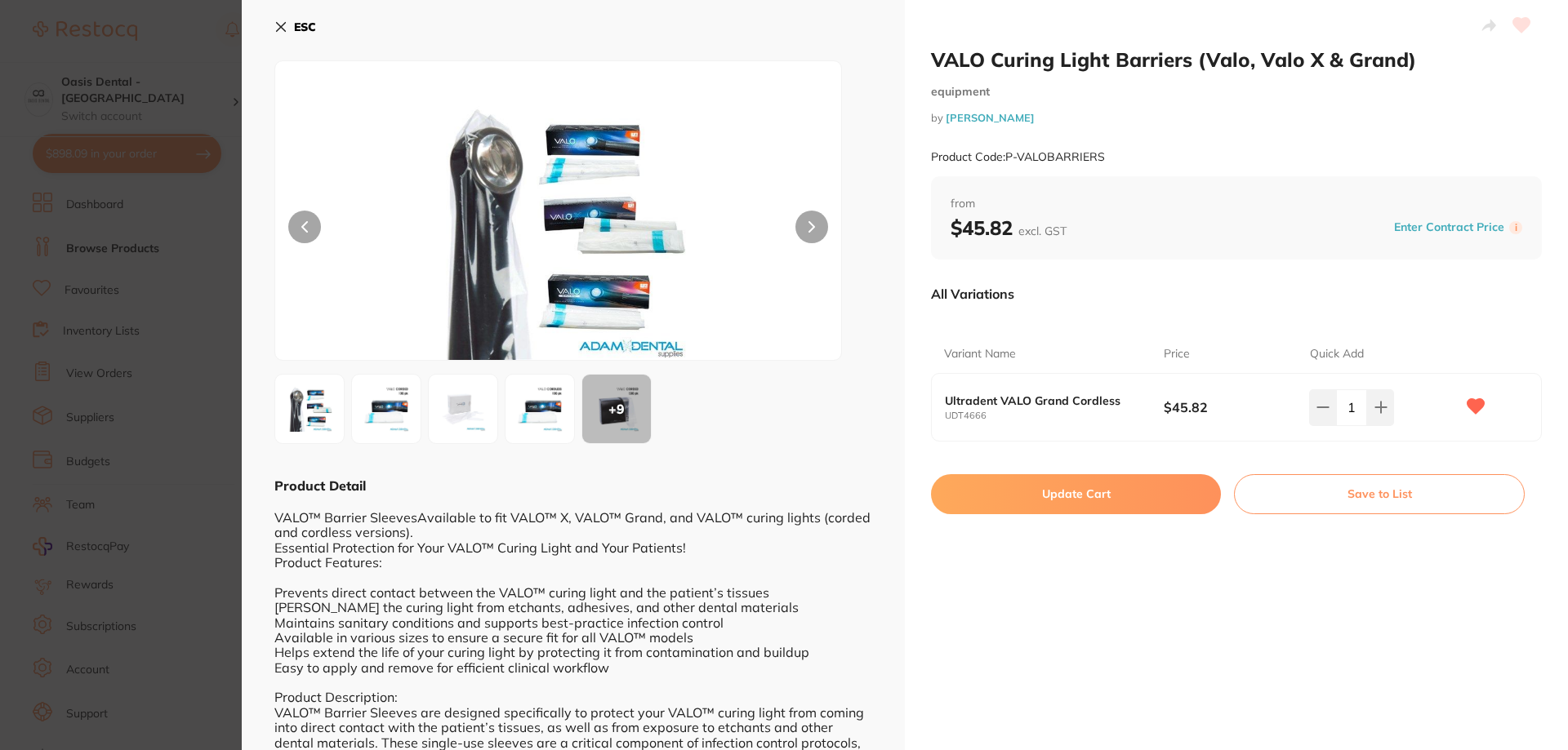
click at [1087, 497] on button "Update Cart" at bounding box center [1076, 493] width 290 height 39
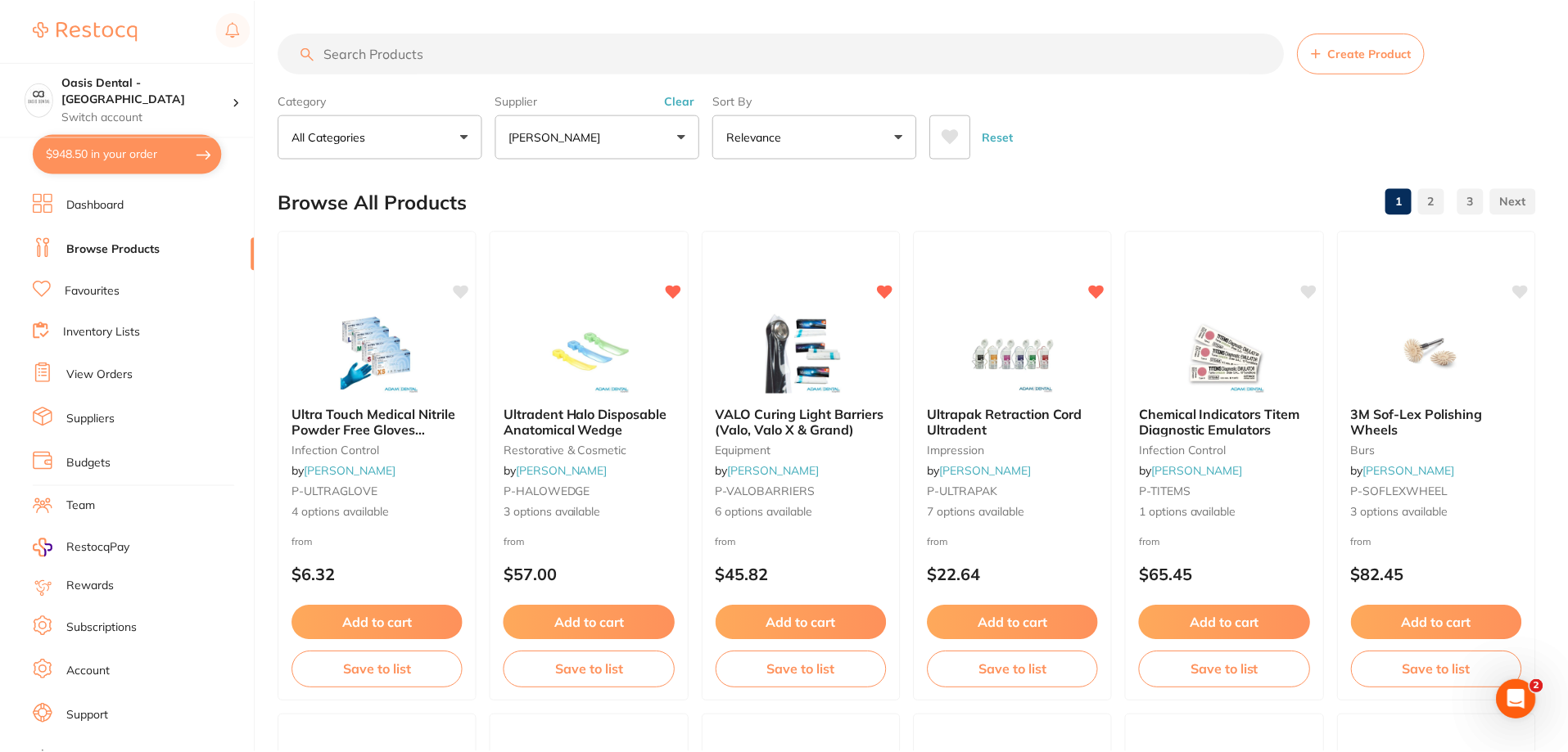
scroll to position [139, 0]
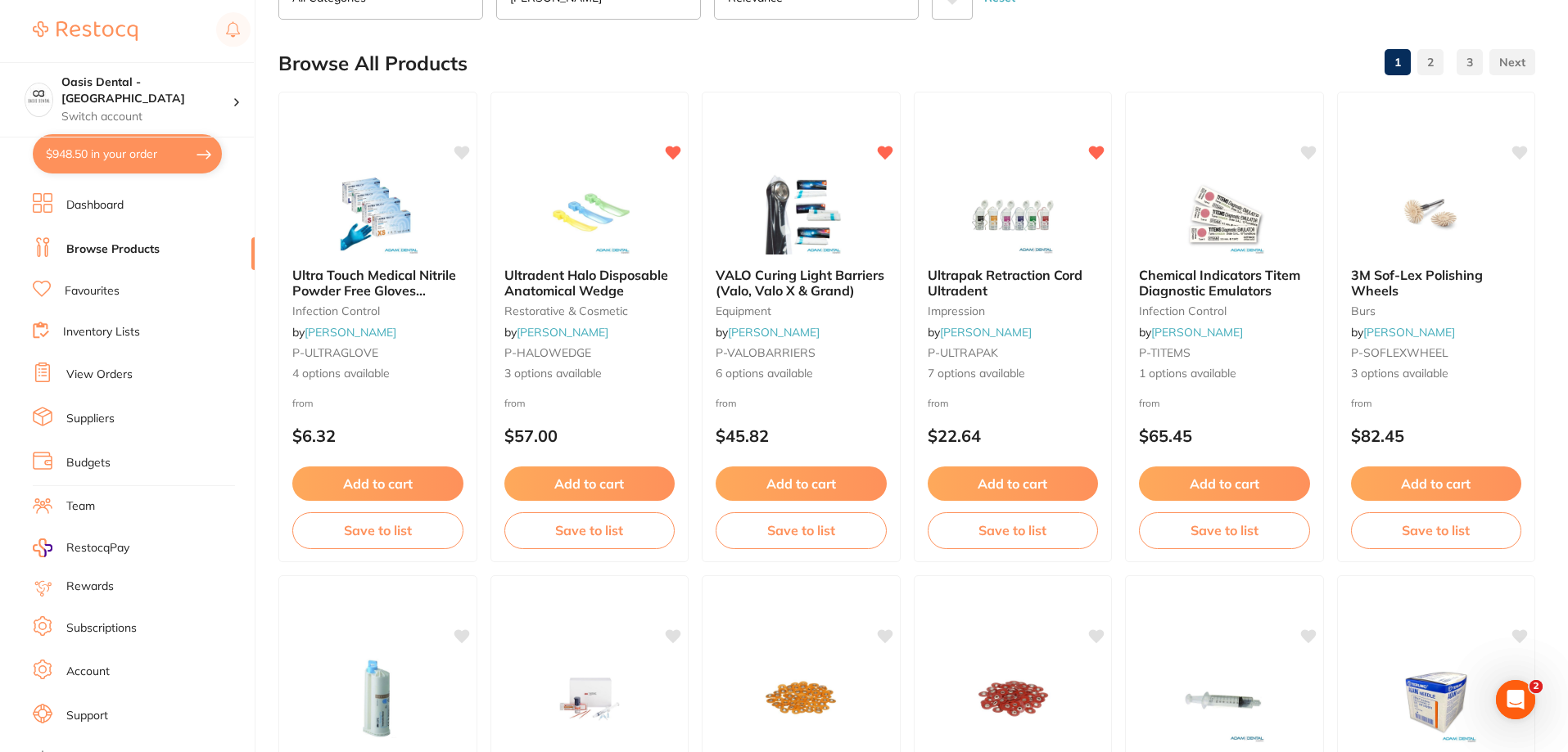
click at [132, 167] on button "$948.50 in your order" at bounding box center [127, 153] width 189 height 39
checkbox input "true"
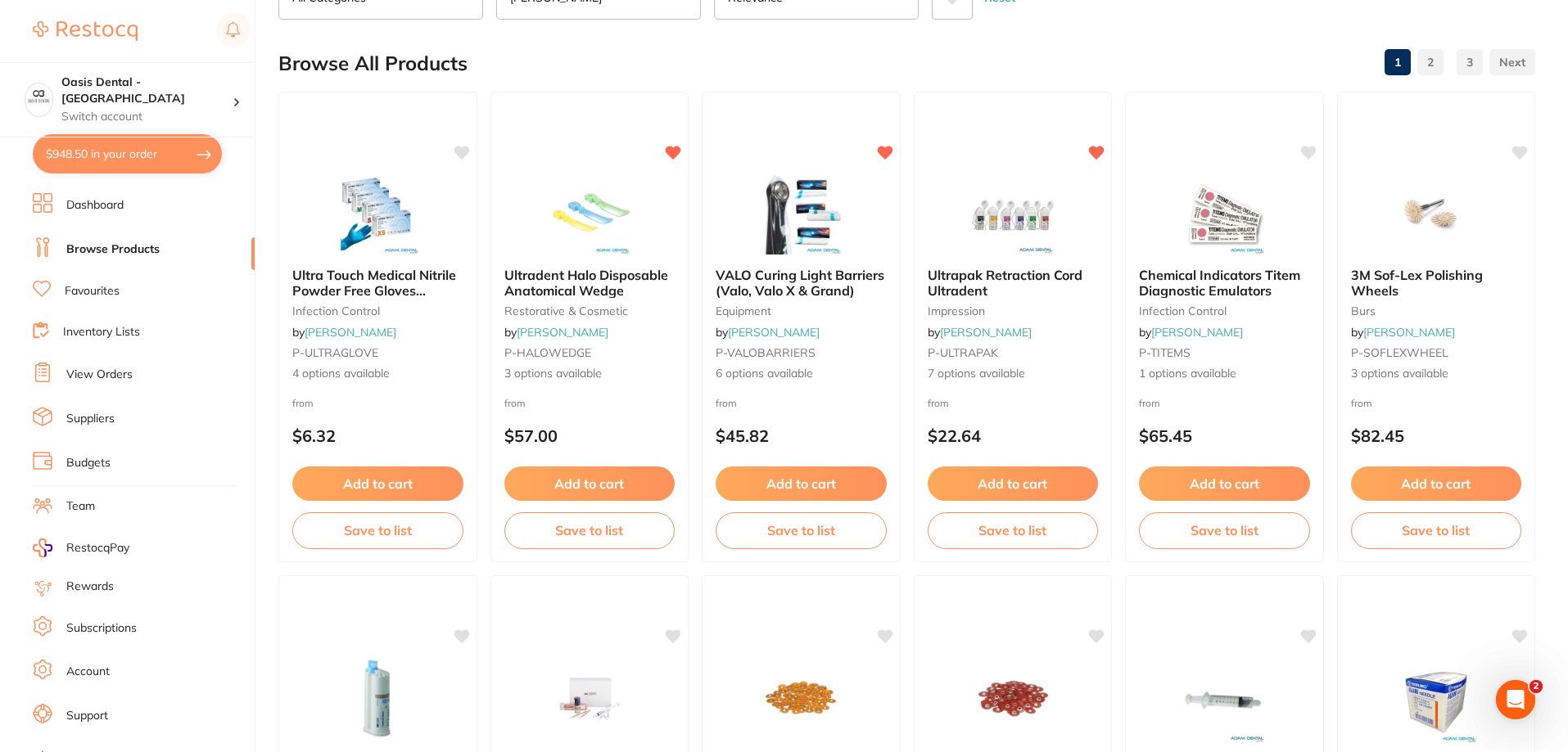
checkbox input "true"
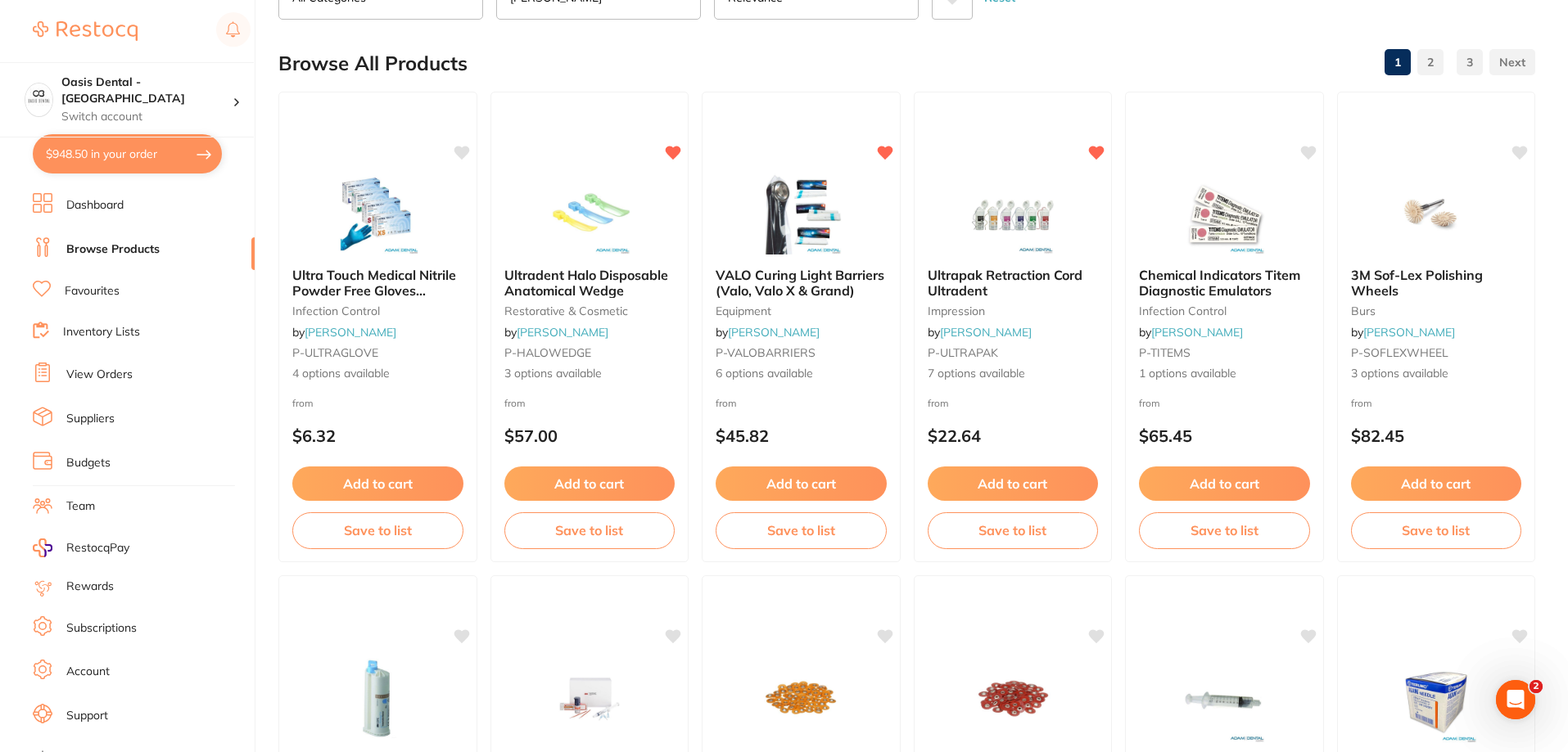
checkbox input "true"
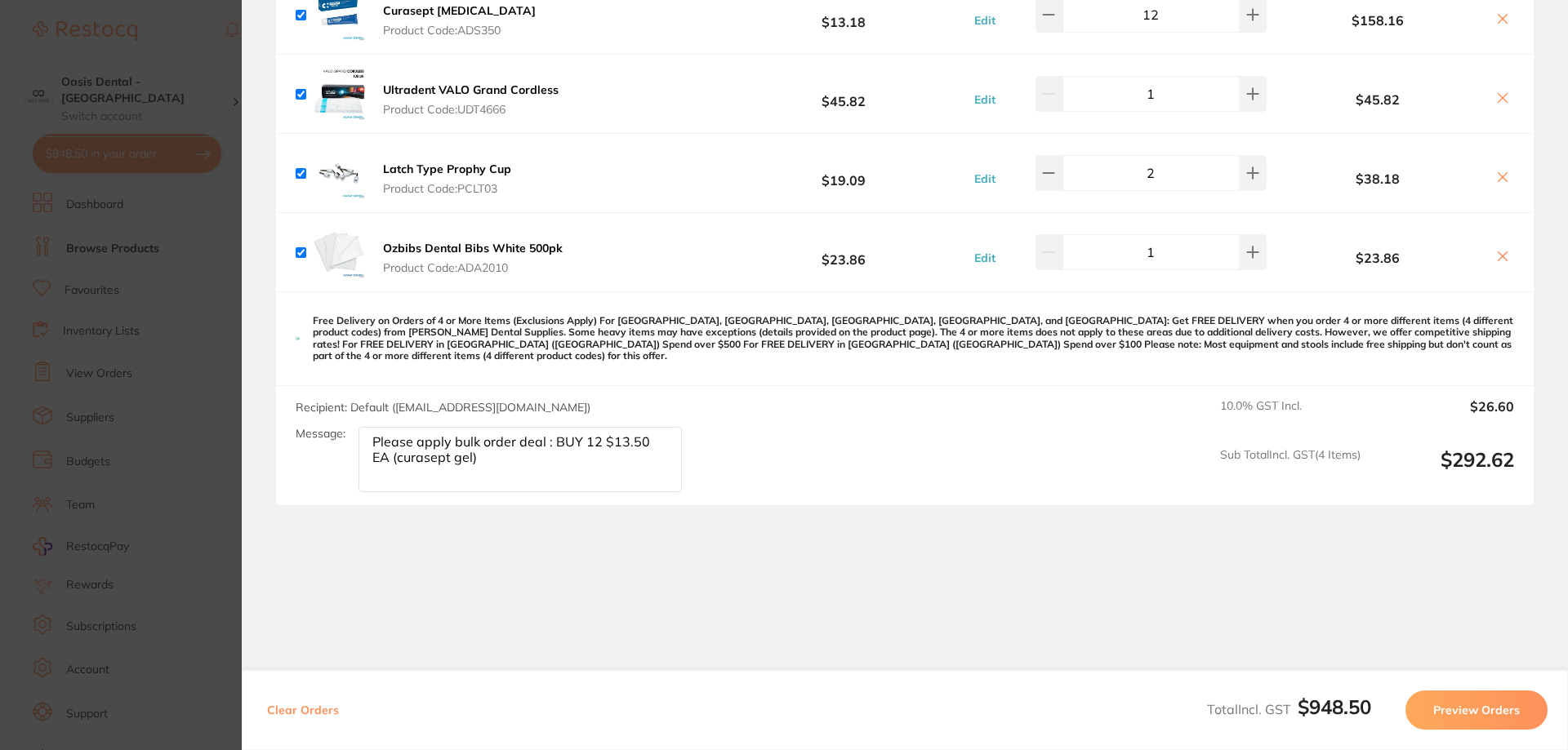
scroll to position [937, 0]
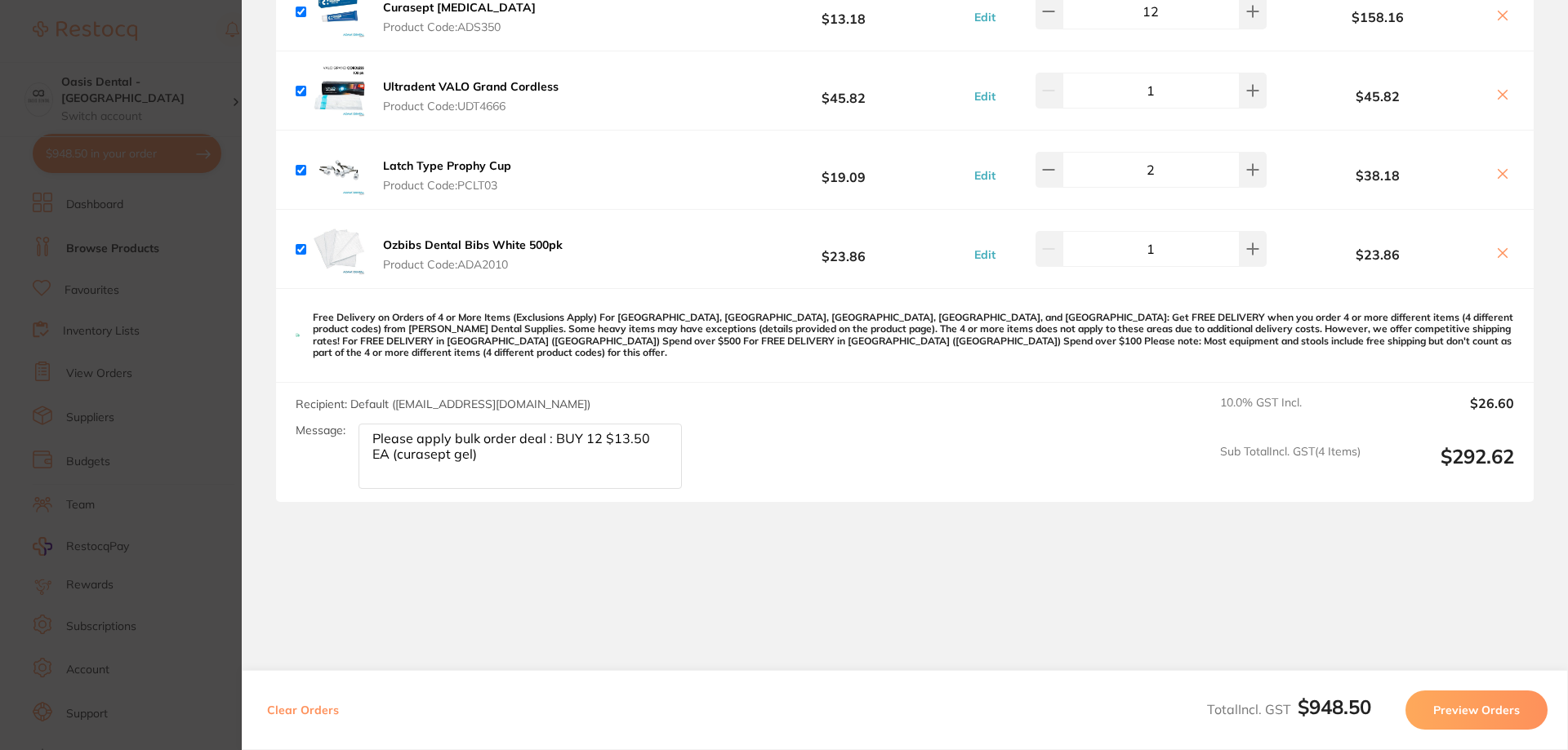
click at [1497, 716] on button "Preview Orders" at bounding box center [1476, 709] width 142 height 39
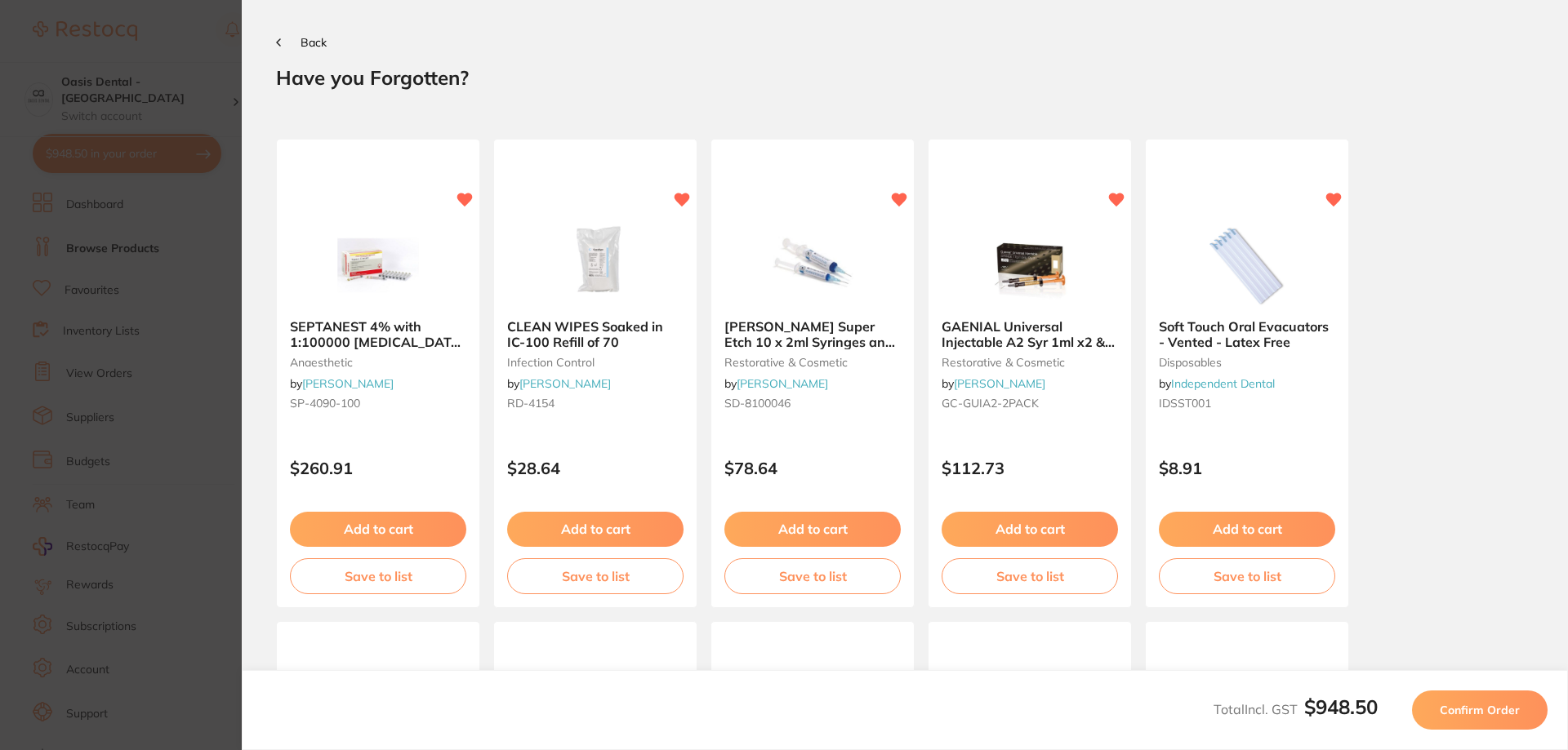
scroll to position [0, 0]
click at [1485, 736] on div "Total Incl. GST $948.50 Confirm Order" at bounding box center [904, 709] width 1326 height 80
click at [1452, 697] on button "Confirm Order" at bounding box center [1479, 709] width 135 height 39
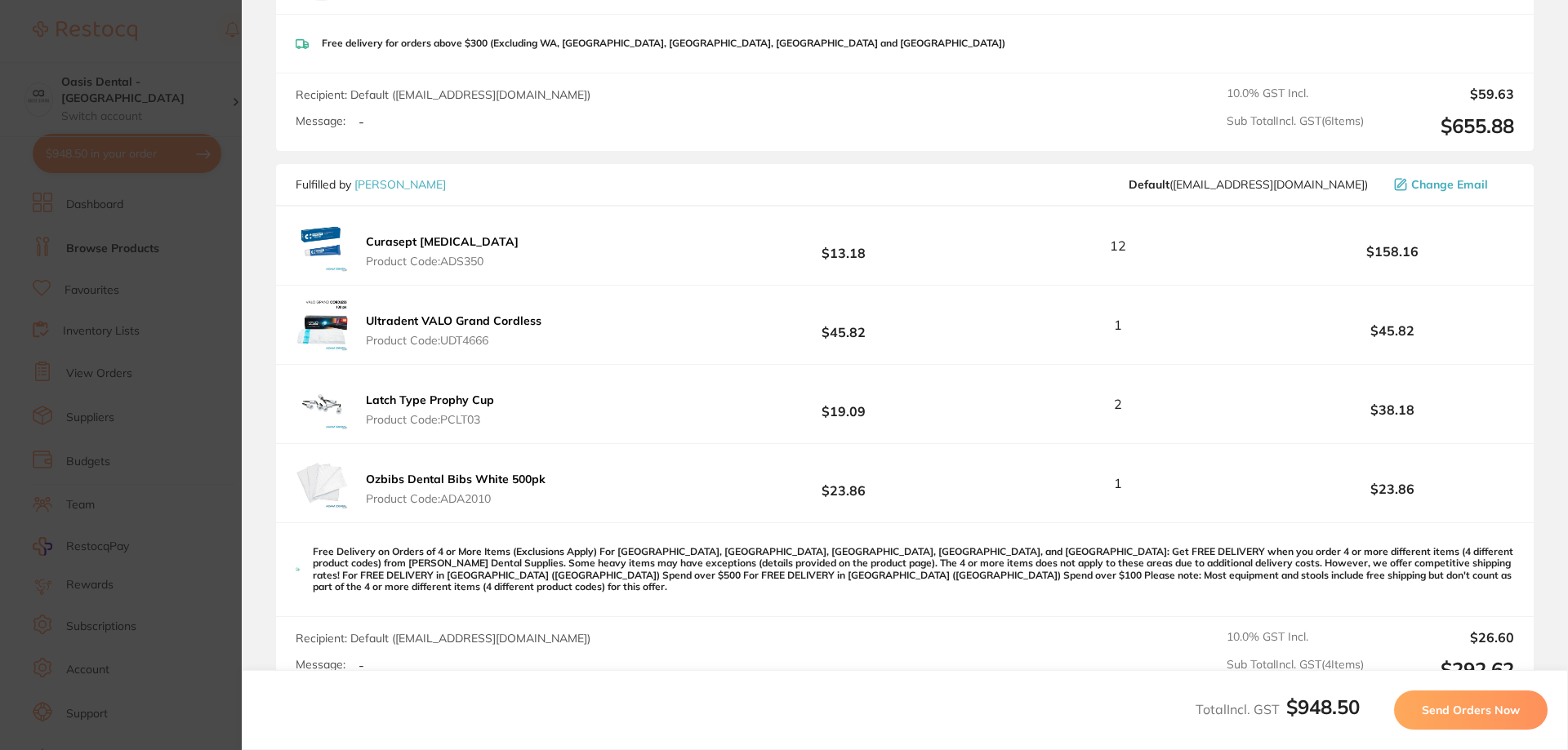
scroll to position [816, 0]
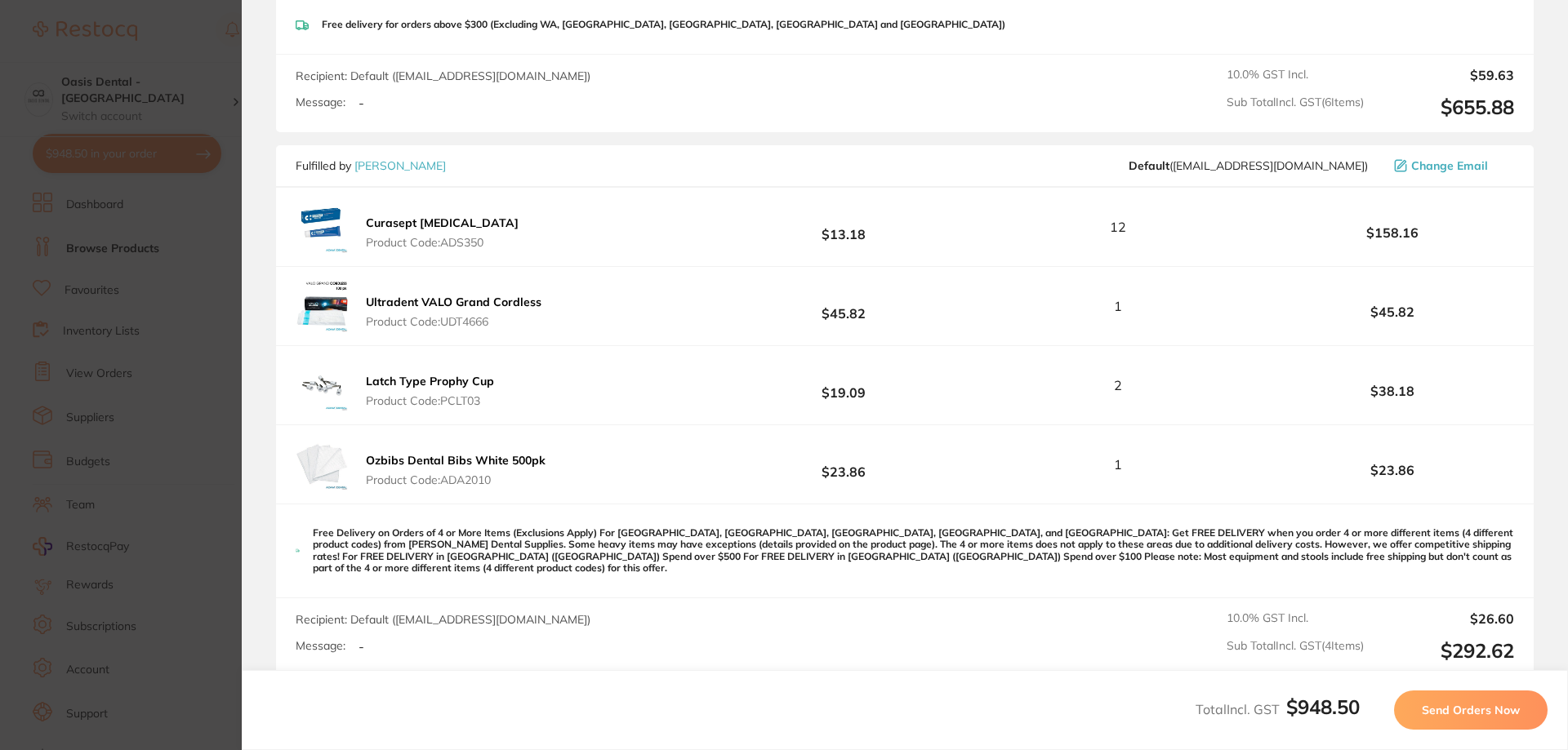
click at [1465, 712] on span "Send Orders Now" at bounding box center [1471, 709] width 98 height 15
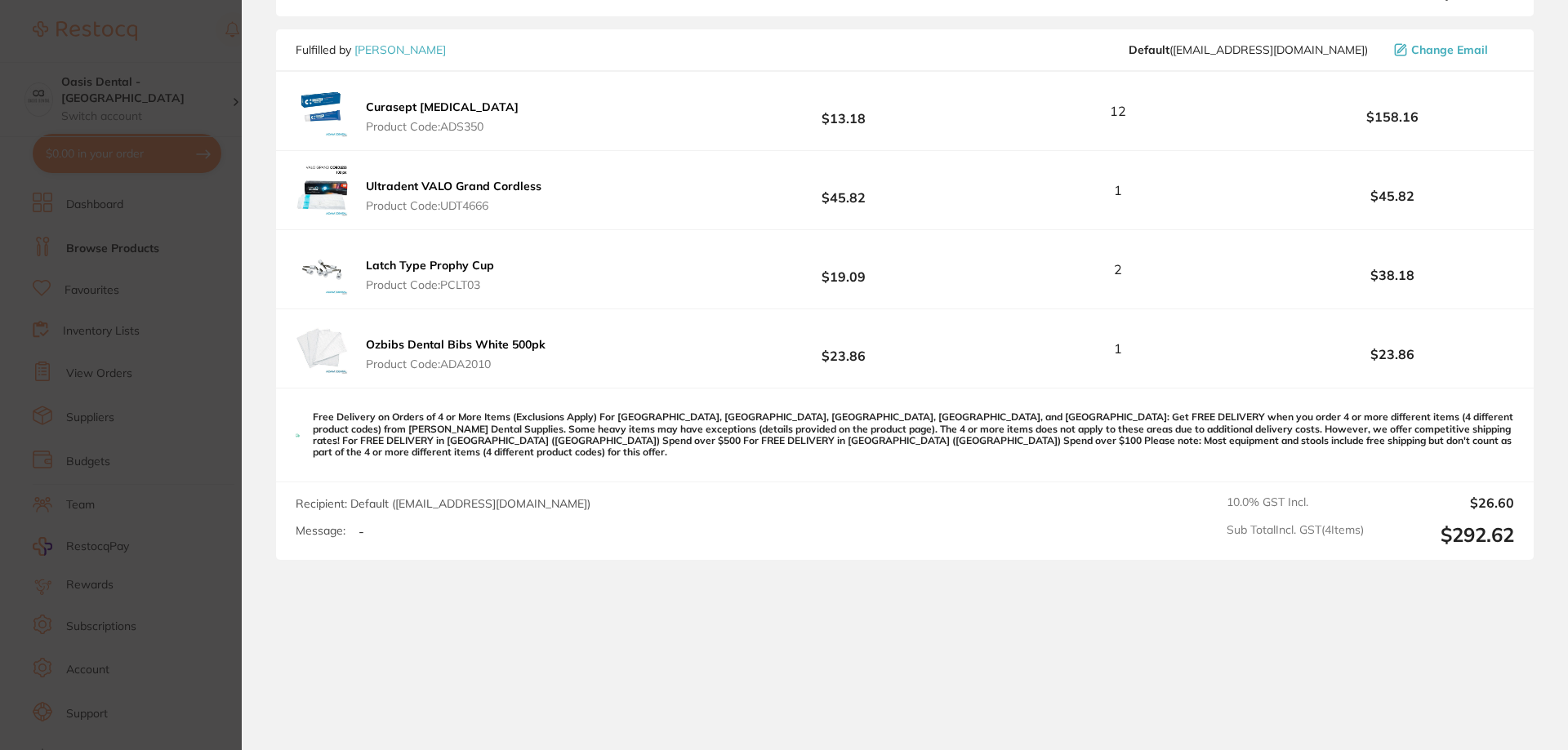
scroll to position [1224, 0]
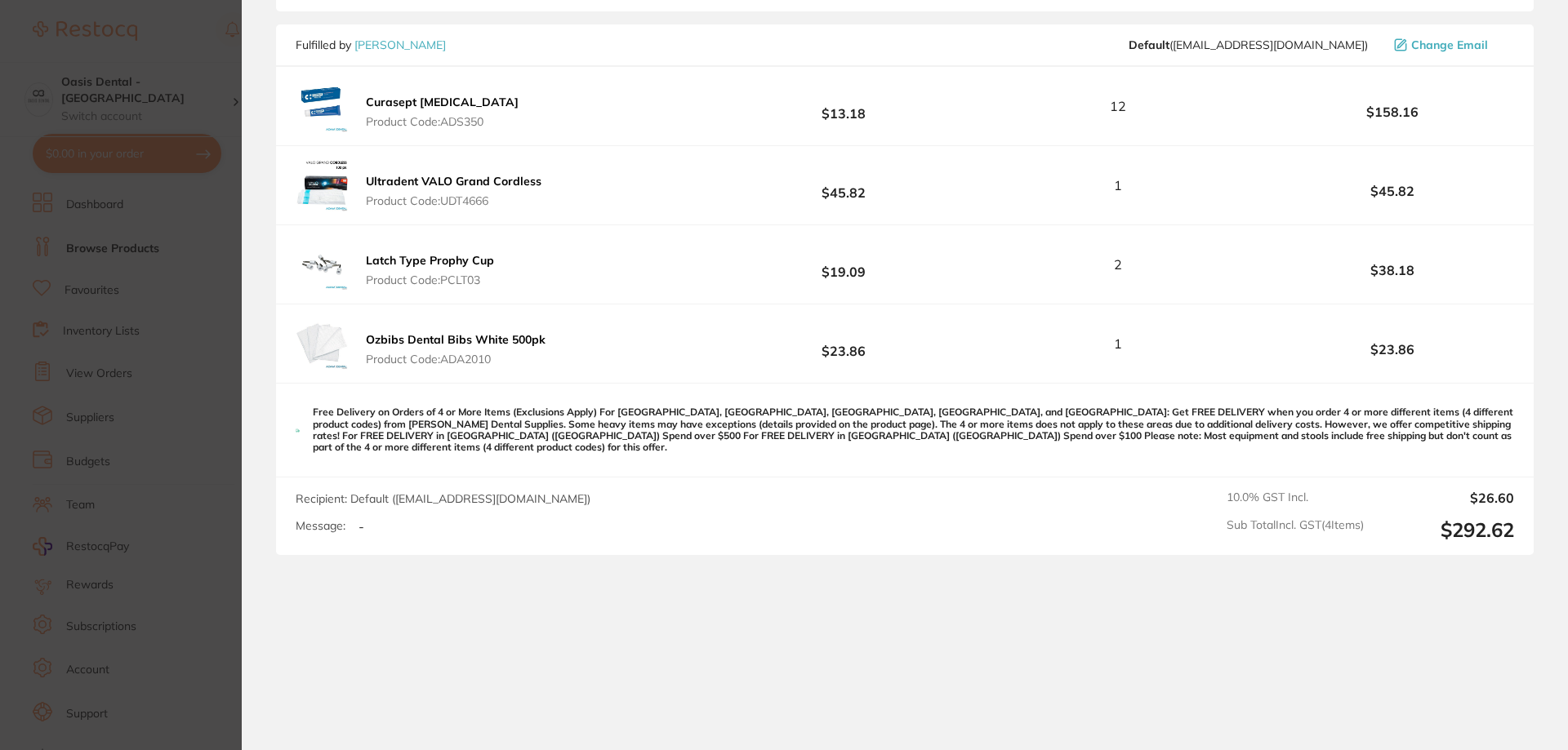
click at [351, 519] on div "Message: -" at bounding box center [449, 526] width 308 height 15
